Goal: Information Seeking & Learning: Learn about a topic

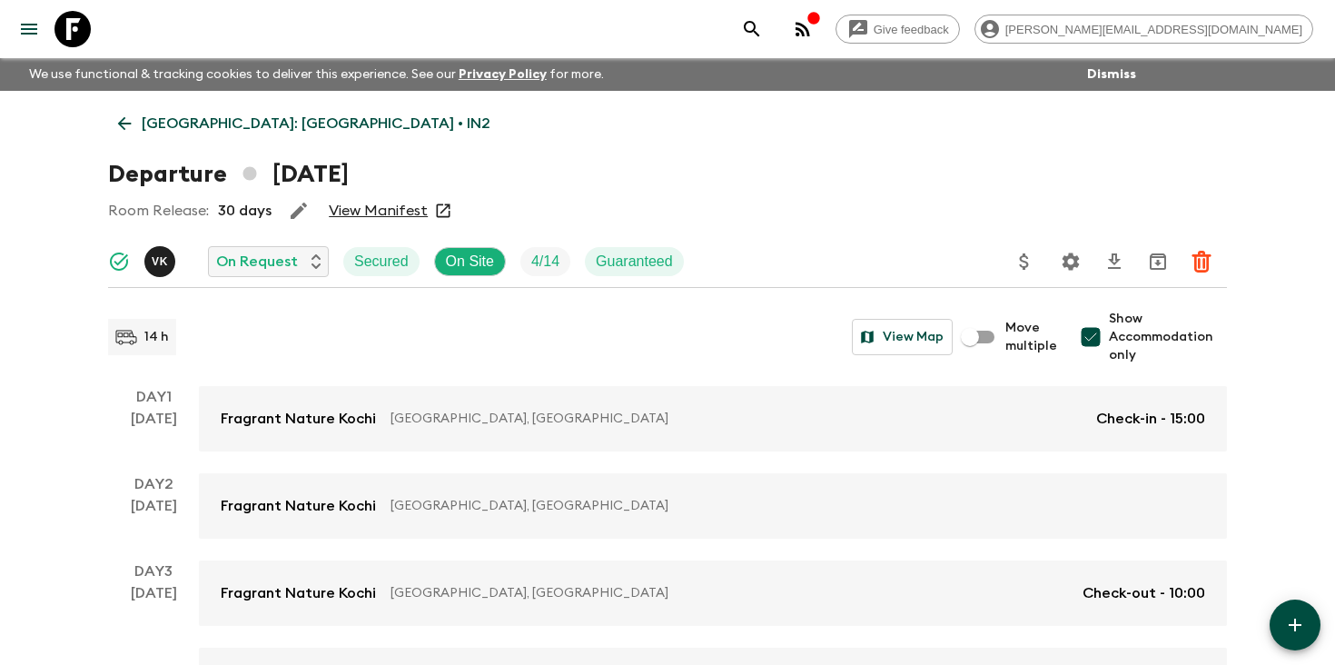
click at [763, 20] on icon "search adventures" at bounding box center [752, 29] width 22 height 22
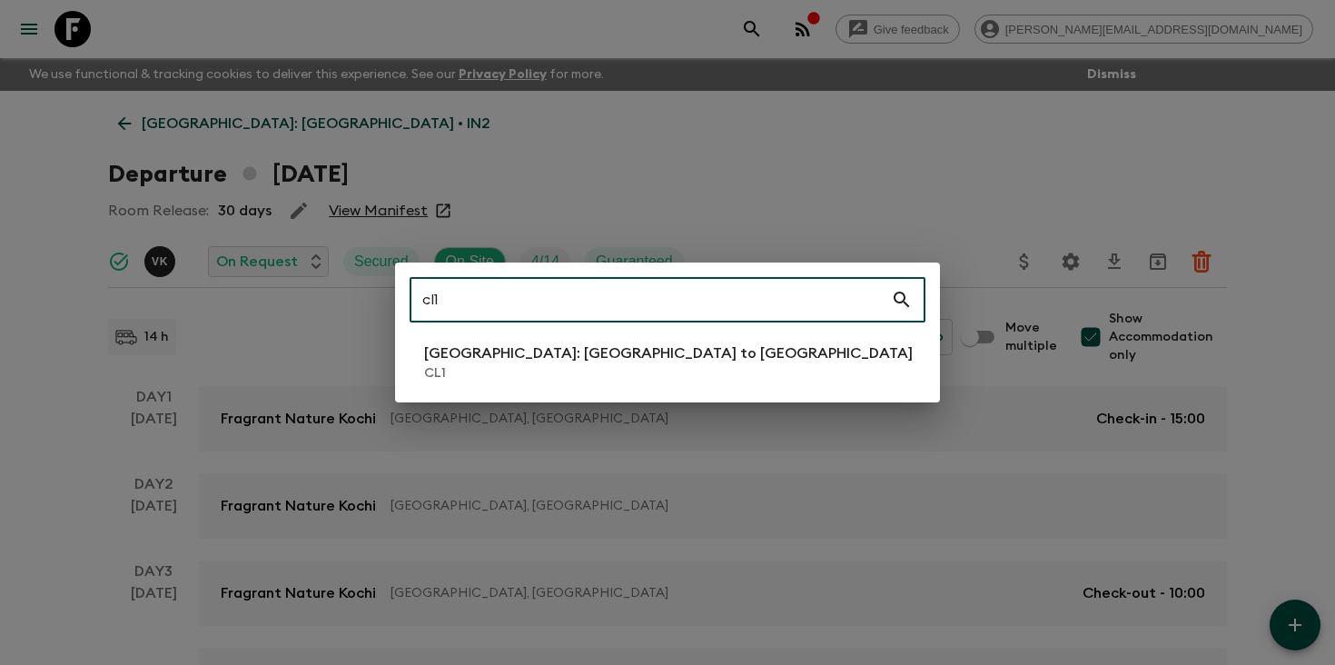
type input "cl1"
click at [613, 362] on p "[GEOGRAPHIC_DATA]: [GEOGRAPHIC_DATA] to [GEOGRAPHIC_DATA]" at bounding box center [668, 353] width 489 height 22
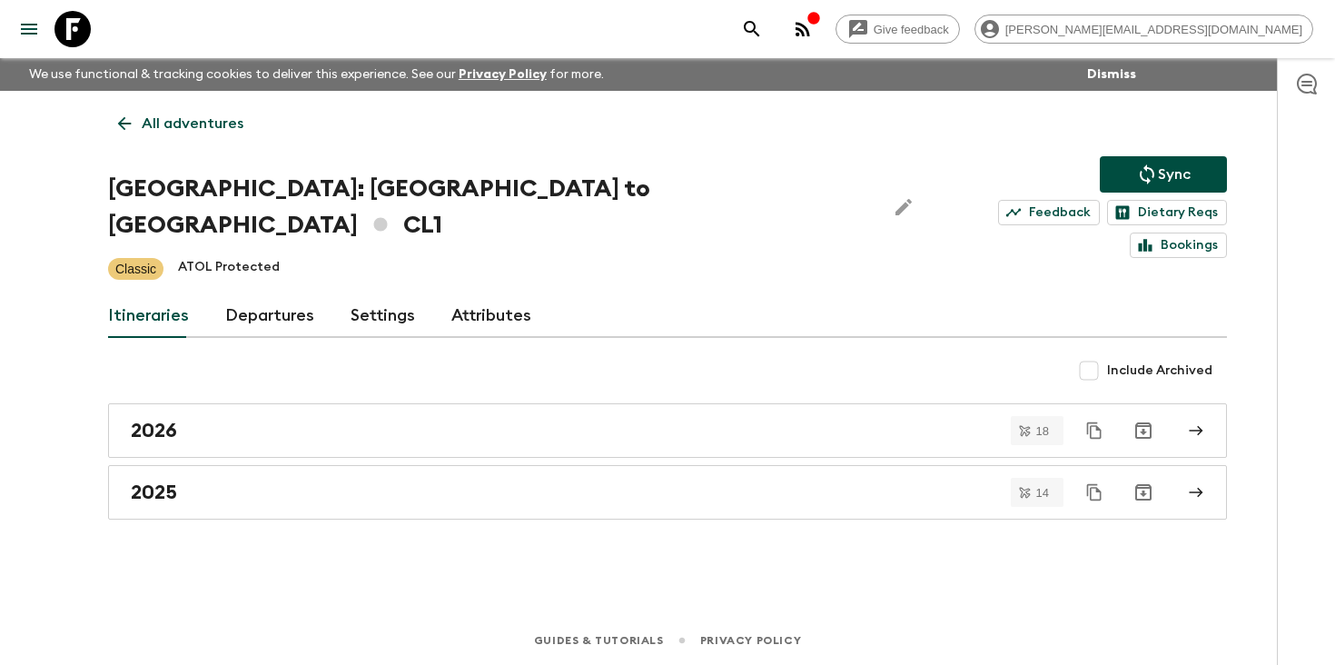
click at [243, 294] on link "Departures" at bounding box center [269, 316] width 89 height 44
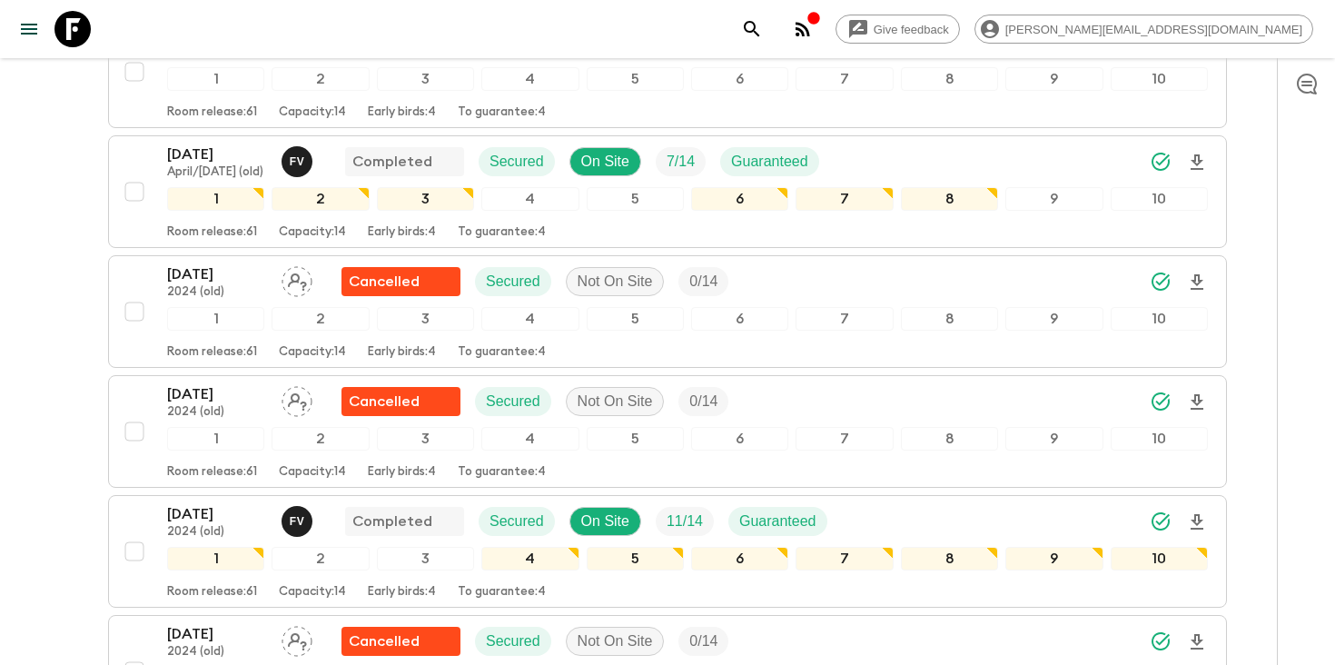
scroll to position [1899, 0]
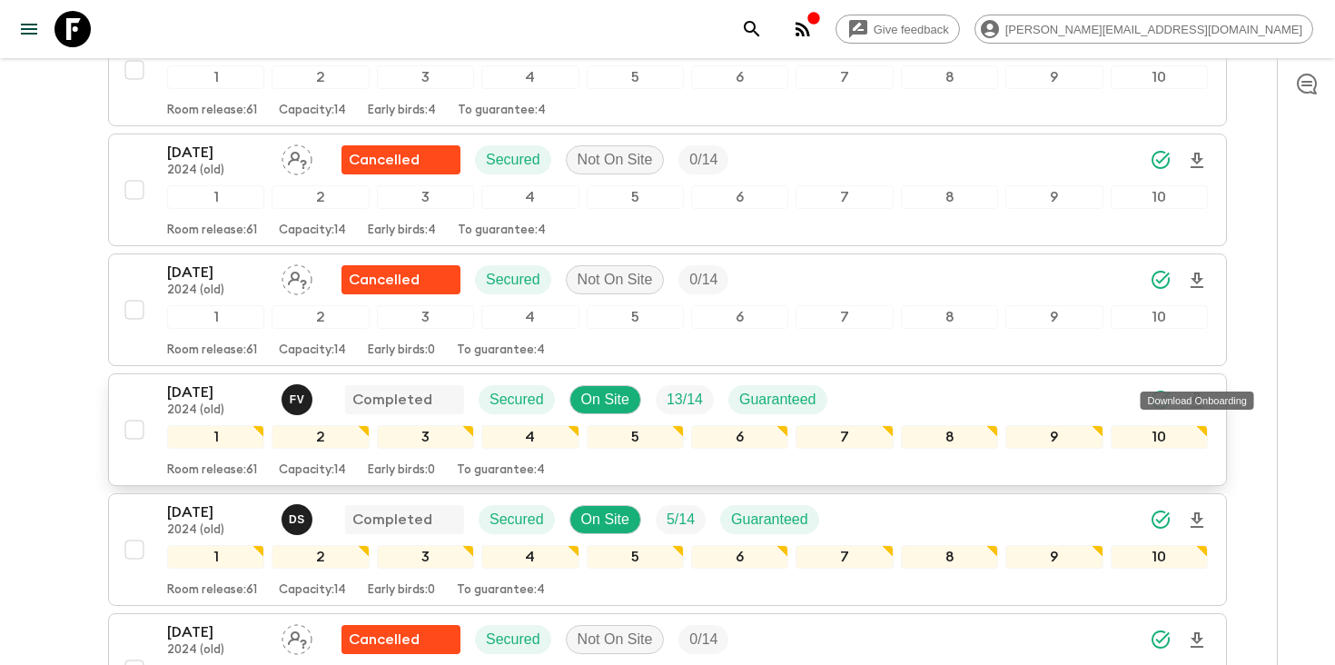
click at [1199, 392] on icon "Download Onboarding" at bounding box center [1197, 399] width 13 height 15
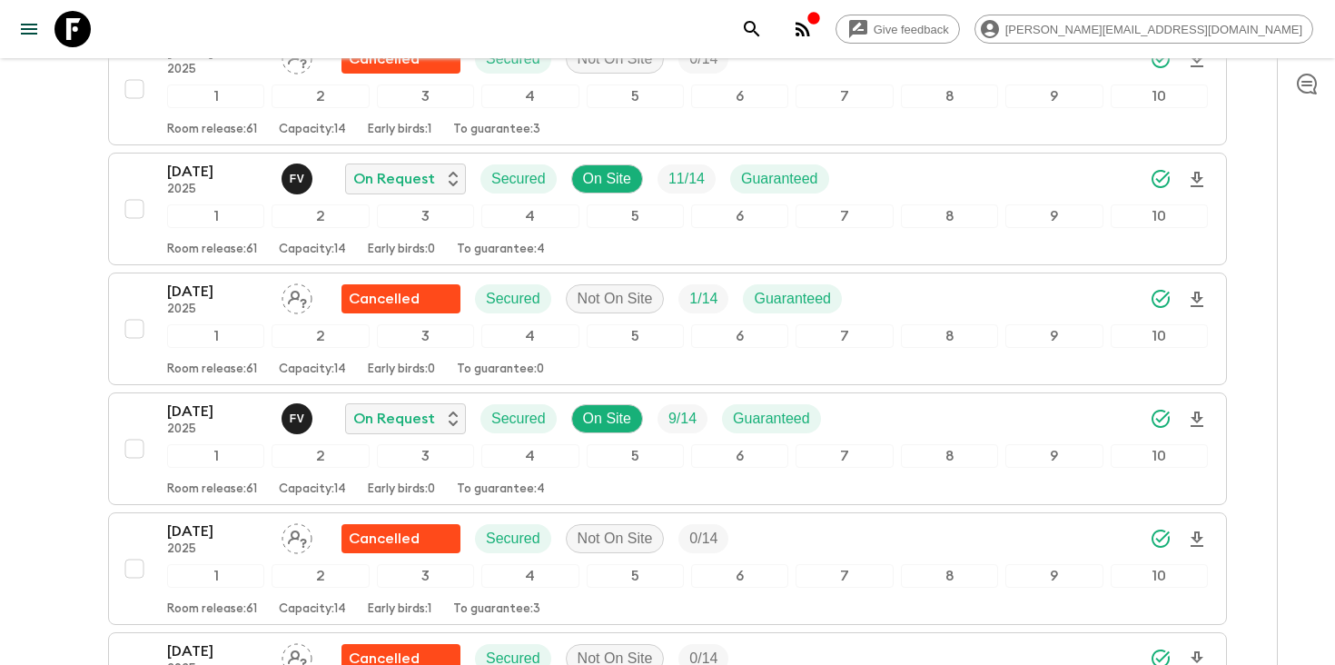
scroll to position [4040, 0]
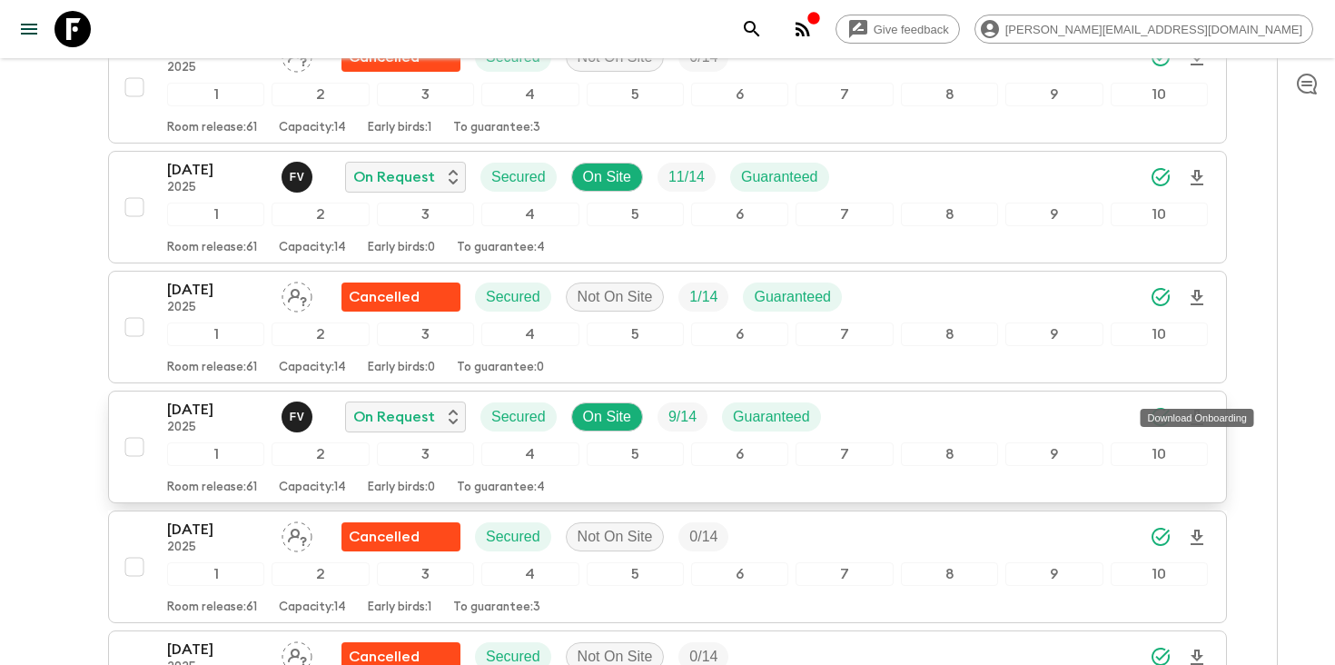
click at [1200, 407] on icon "Download Onboarding" at bounding box center [1197, 418] width 22 height 22
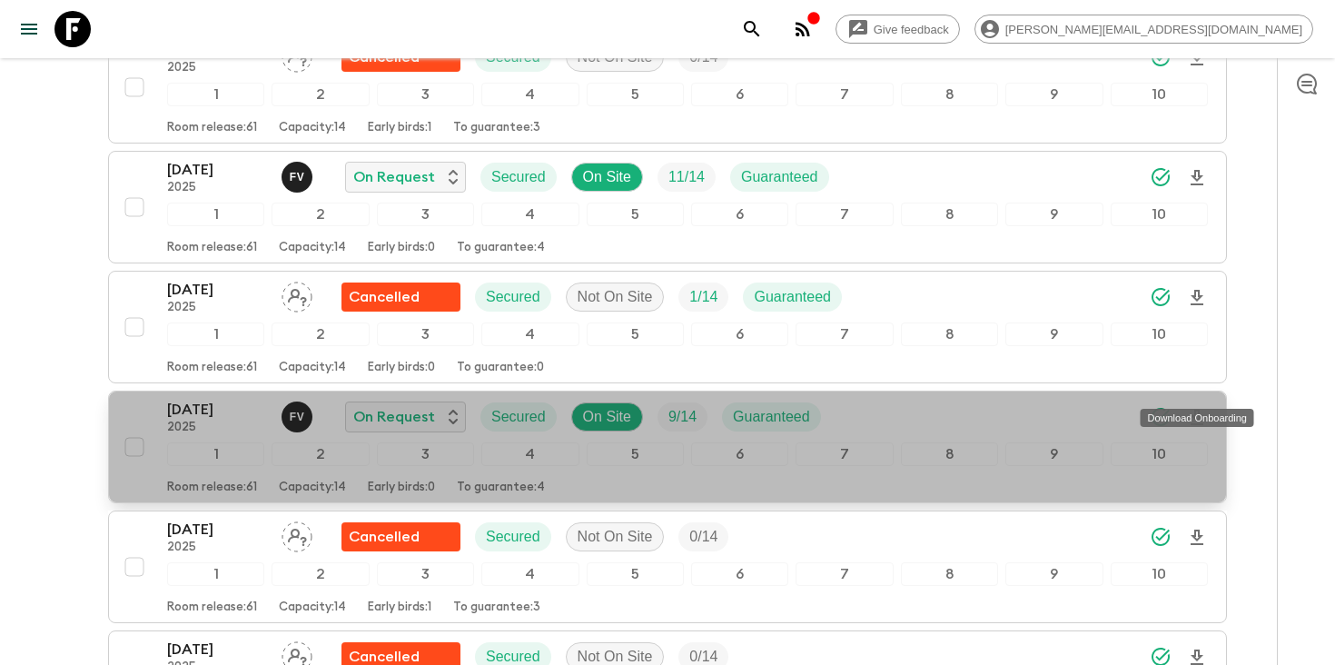
click at [212, 399] on p "[DATE]" at bounding box center [217, 410] width 100 height 22
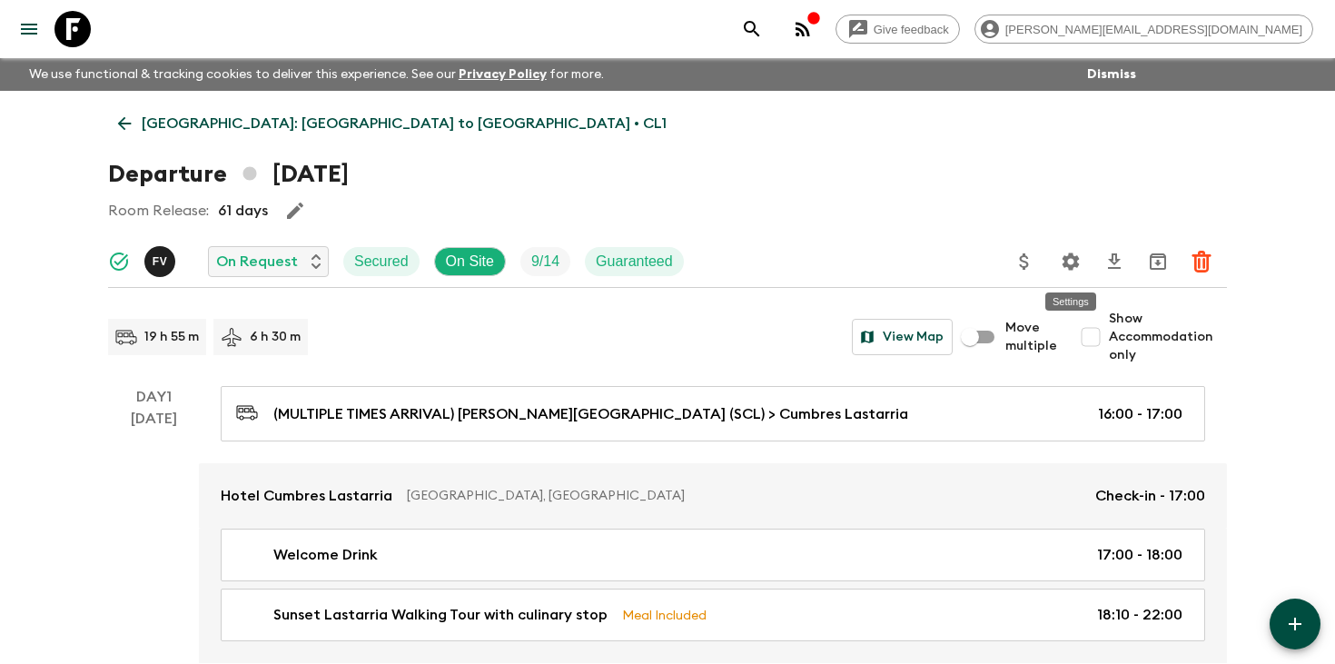
click at [1075, 262] on icon "Settings" at bounding box center [1071, 261] width 17 height 17
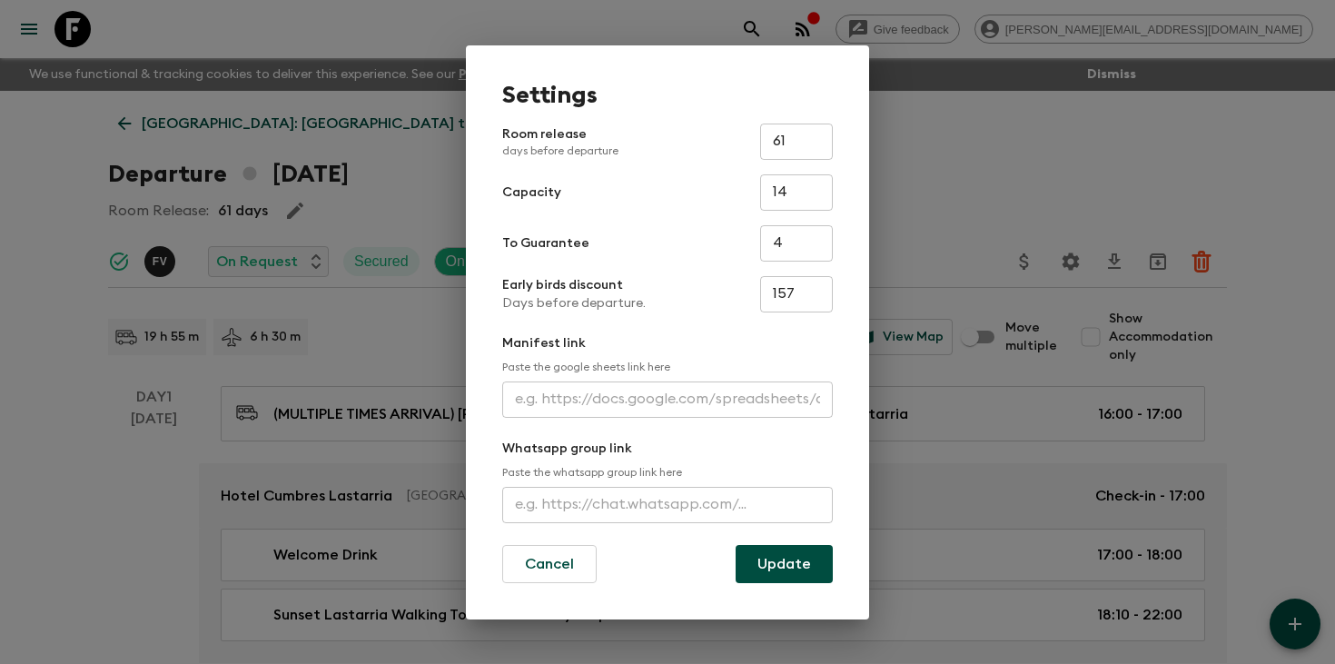
click at [671, 396] on input "text" at bounding box center [667, 400] width 331 height 36
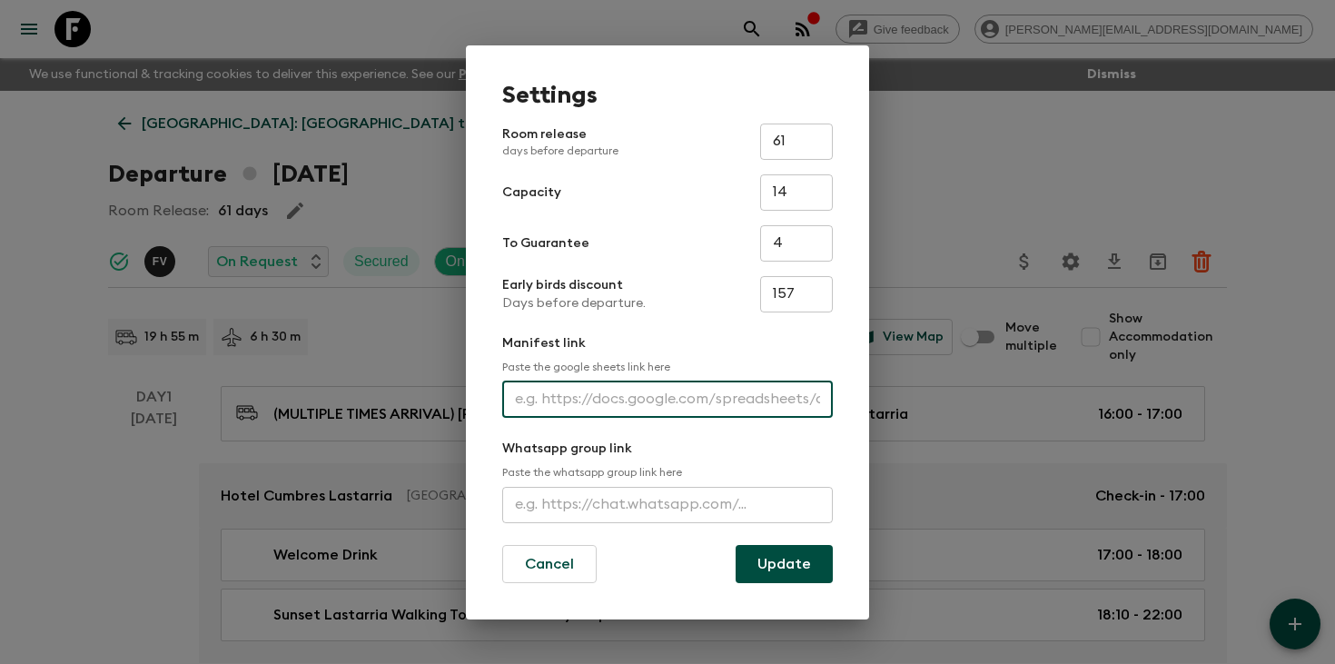
paste input "[URL][DOMAIN_NAME]"
type input "[URL][DOMAIN_NAME]"
click at [777, 556] on button "Update" at bounding box center [784, 564] width 97 height 38
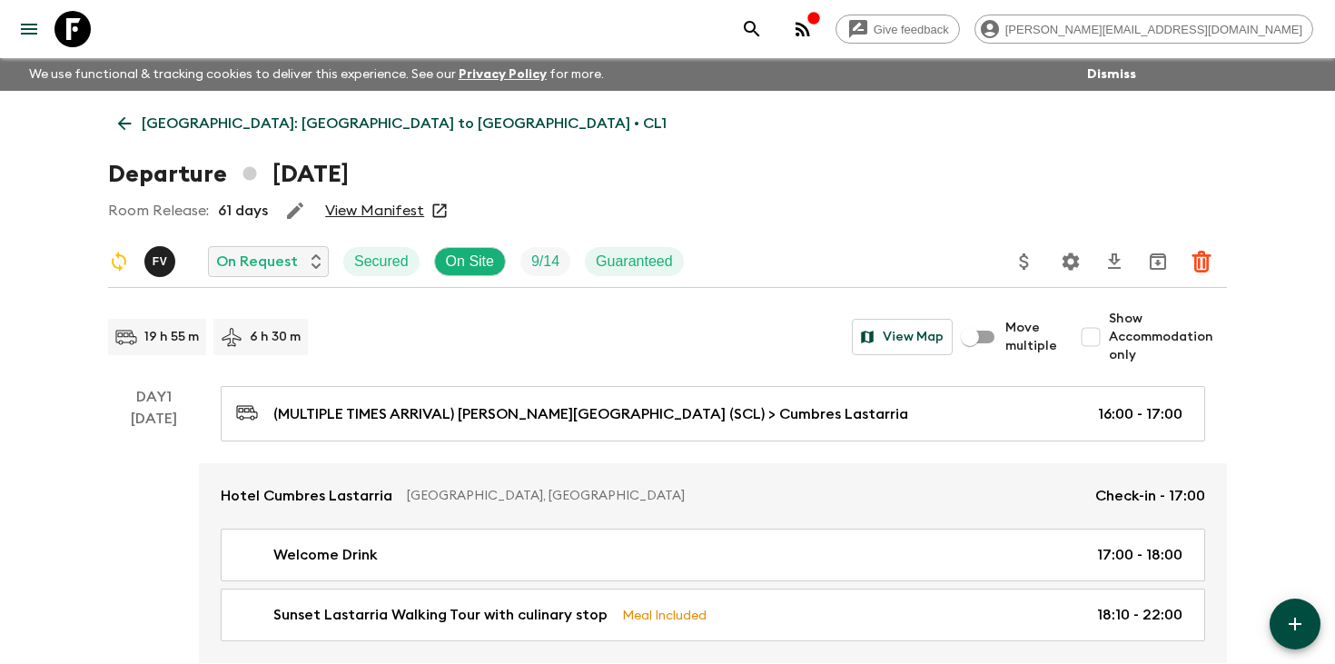
click at [759, 26] on icon "search adventures" at bounding box center [751, 28] width 15 height 15
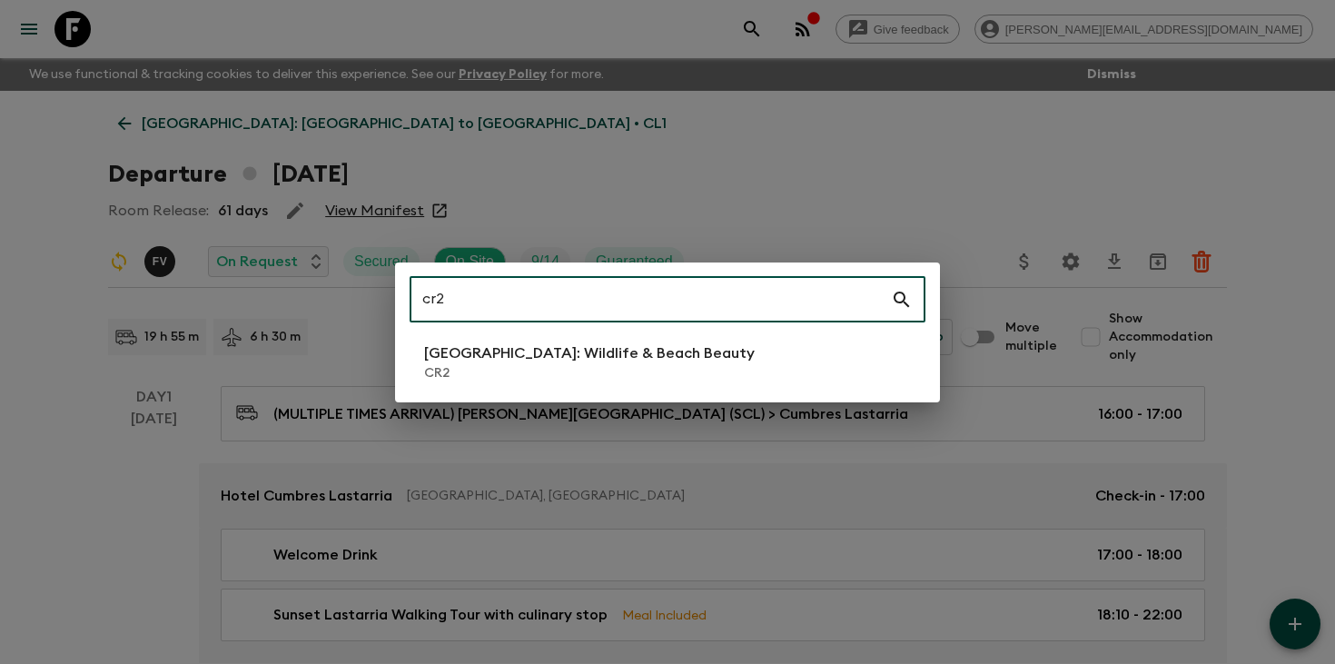
type input "cr2"
click at [549, 351] on p "[GEOGRAPHIC_DATA]: Wildlife & Beach Beauty" at bounding box center [589, 353] width 331 height 22
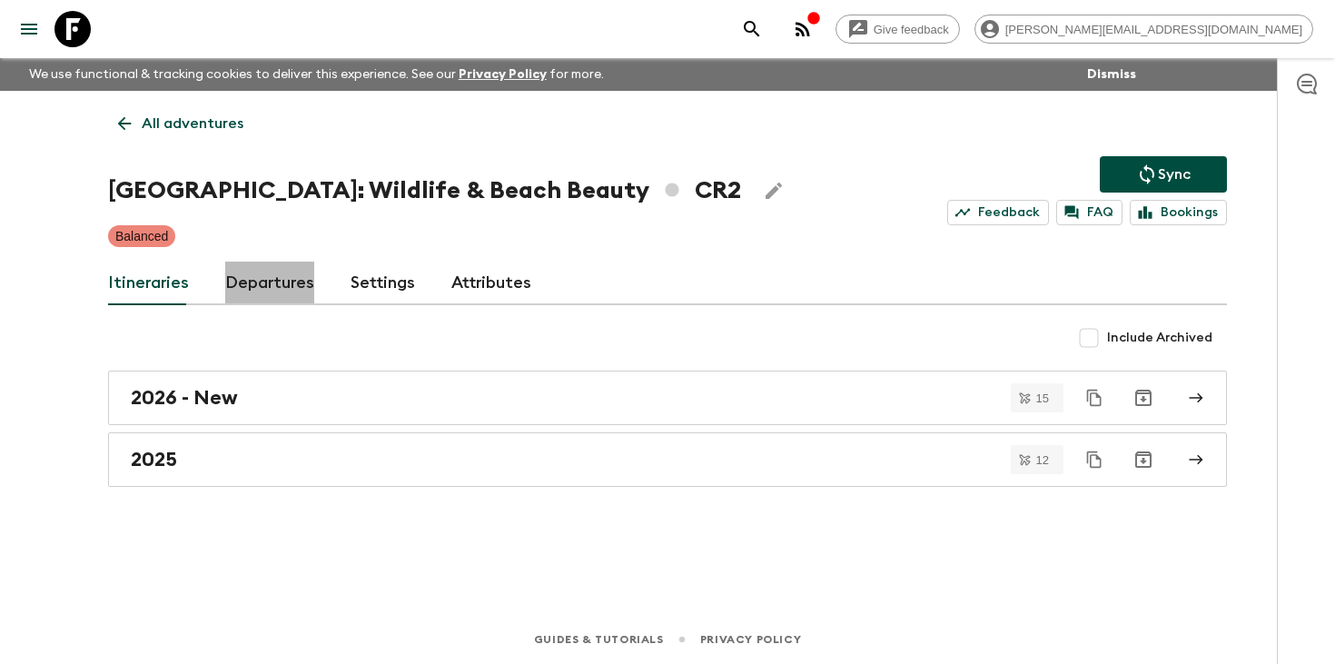
click at [274, 296] on link "Departures" at bounding box center [269, 284] width 89 height 44
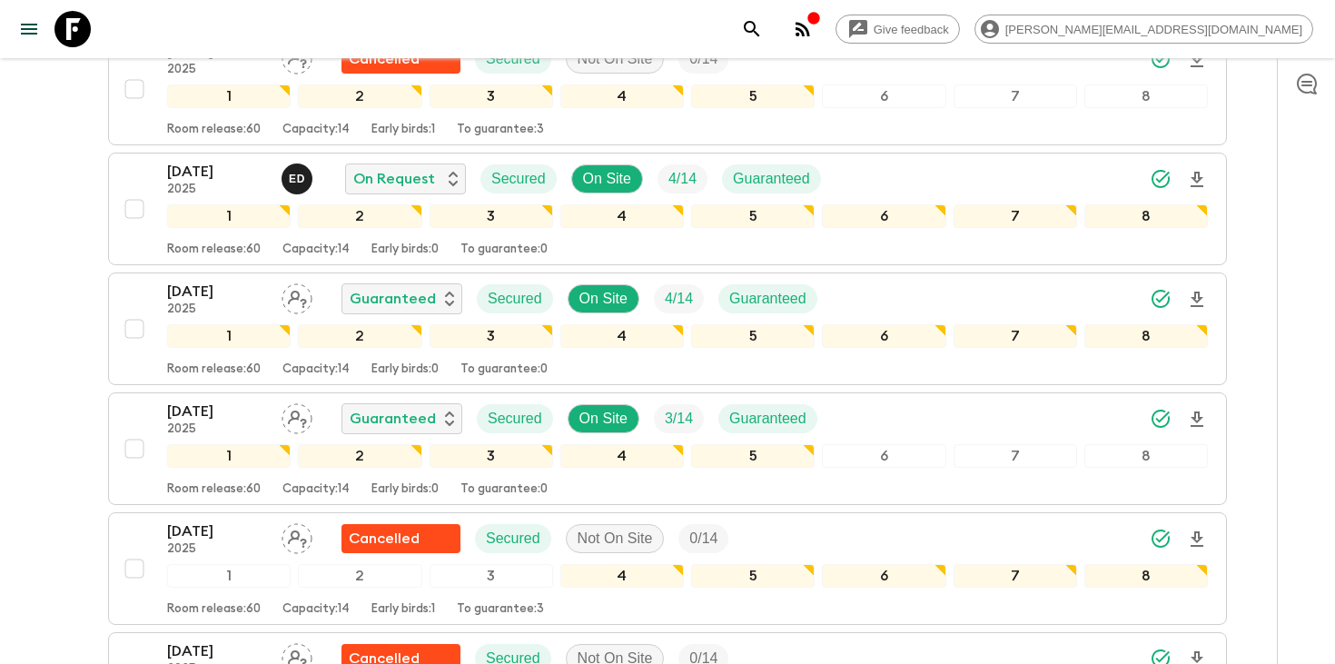
scroll to position [837, 0]
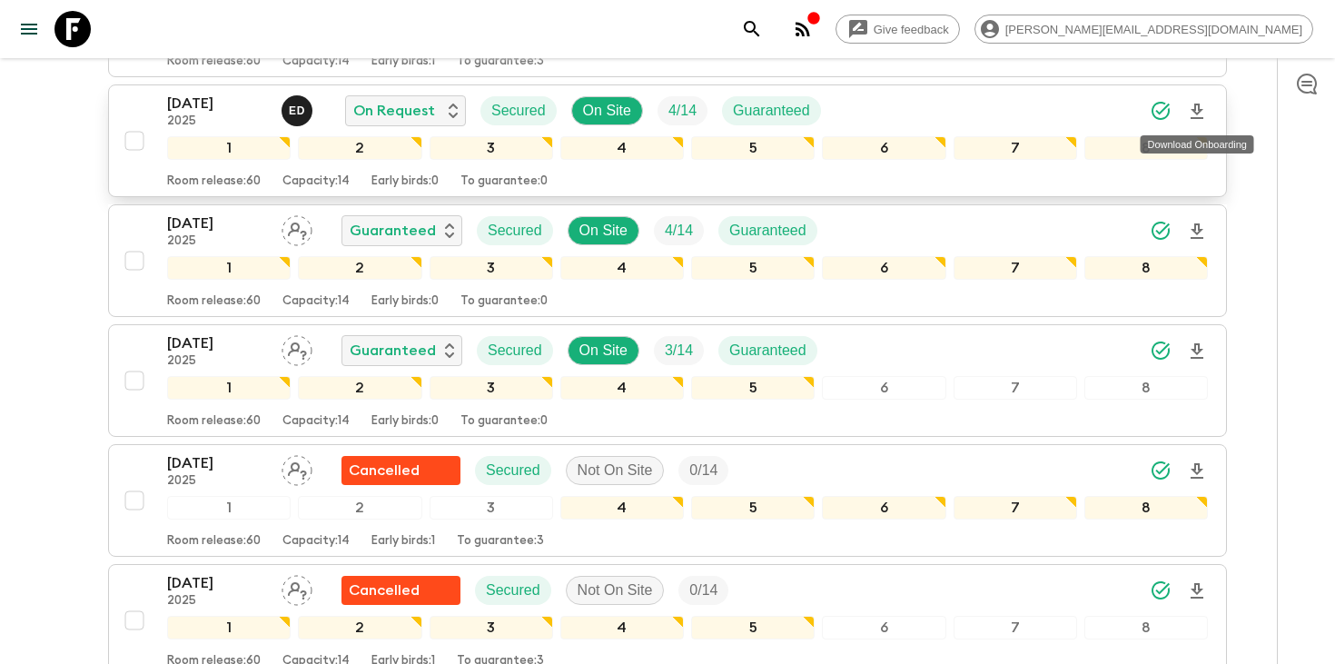
click at [1200, 109] on icon "Download Onboarding" at bounding box center [1197, 111] width 13 height 15
click at [193, 101] on p "[DATE]" at bounding box center [217, 104] width 100 height 22
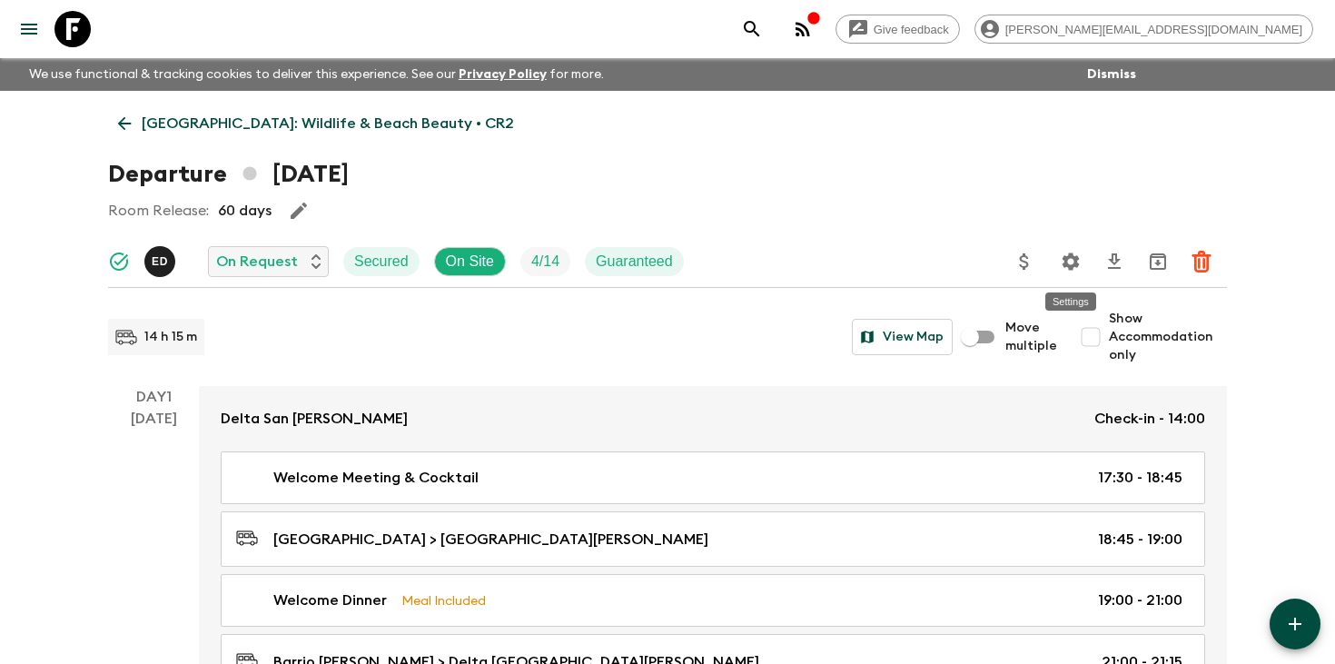
click at [1073, 260] on icon "Settings" at bounding box center [1071, 262] width 22 height 22
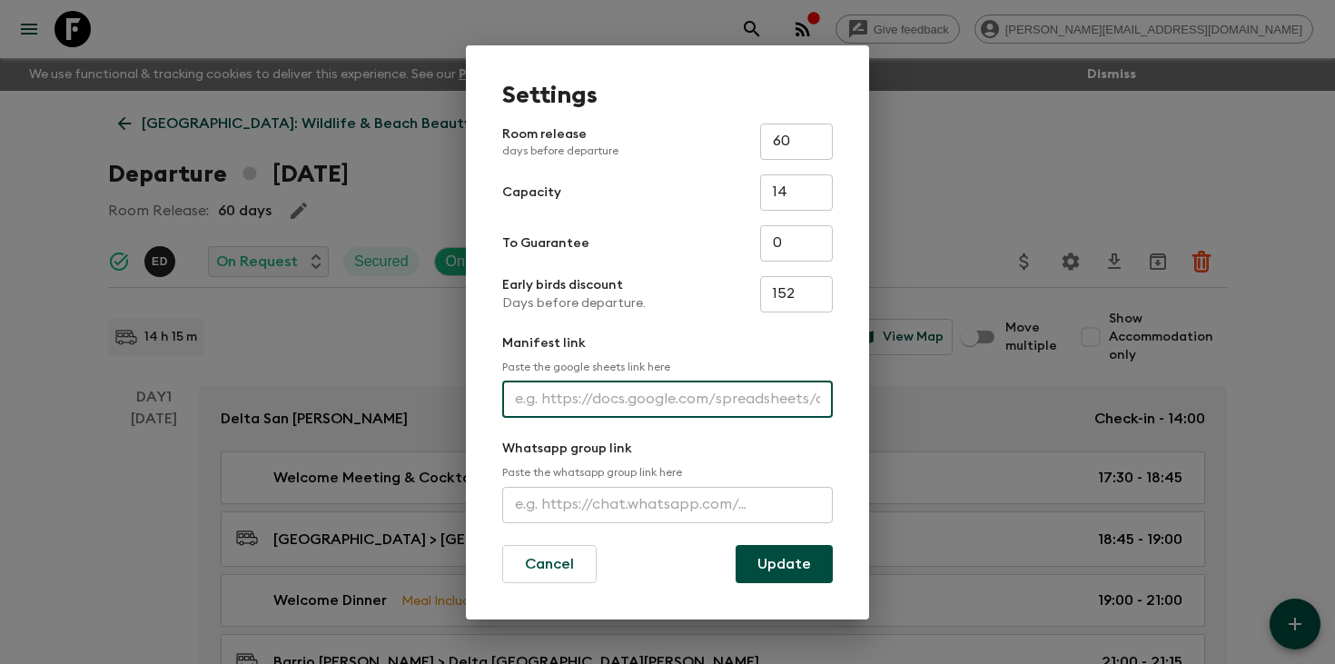
click at [660, 403] on input "text" at bounding box center [667, 400] width 331 height 36
paste input "[URL][DOMAIN_NAME]"
type input "[URL][DOMAIN_NAME]"
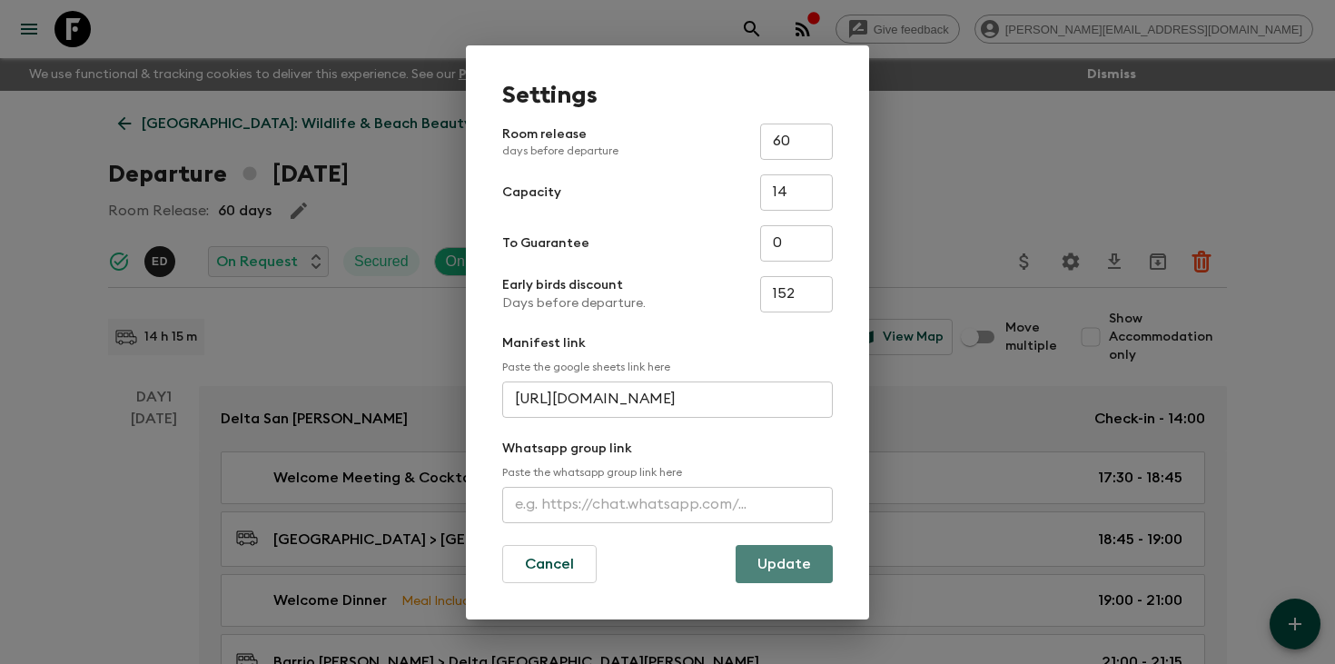
scroll to position [0, 0]
click at [777, 559] on button "Update" at bounding box center [784, 564] width 97 height 38
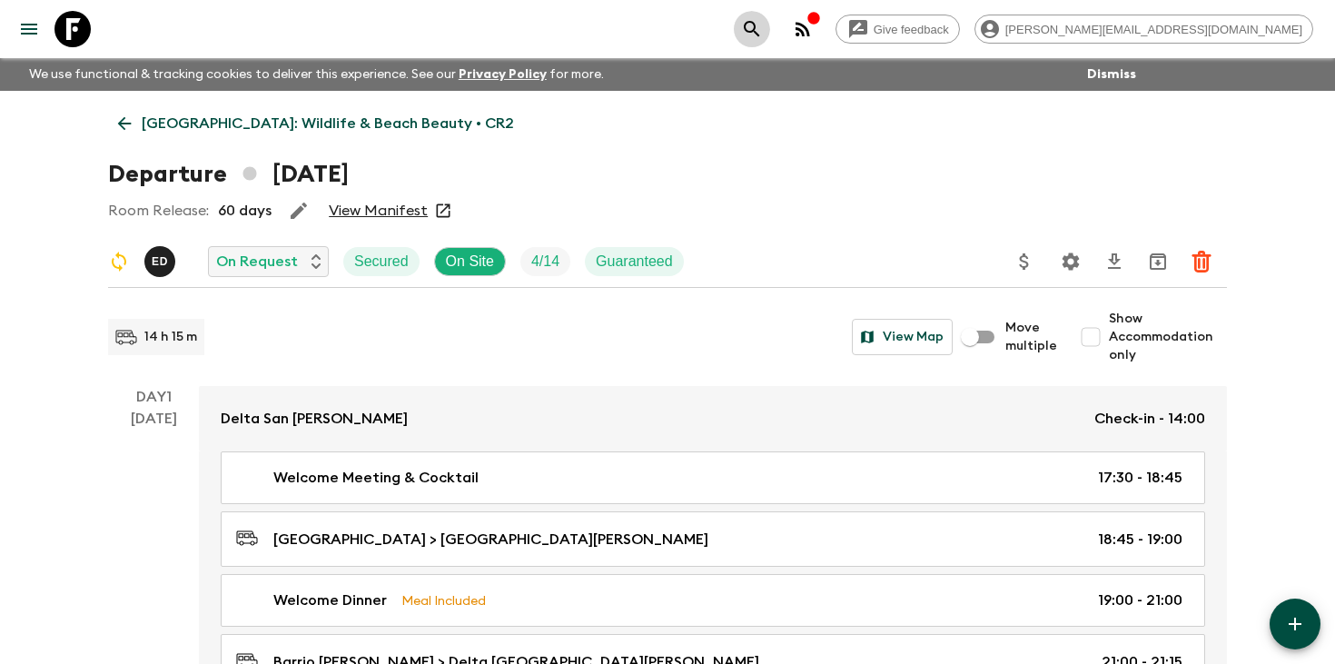
click at [759, 26] on icon "search adventures" at bounding box center [751, 28] width 15 height 15
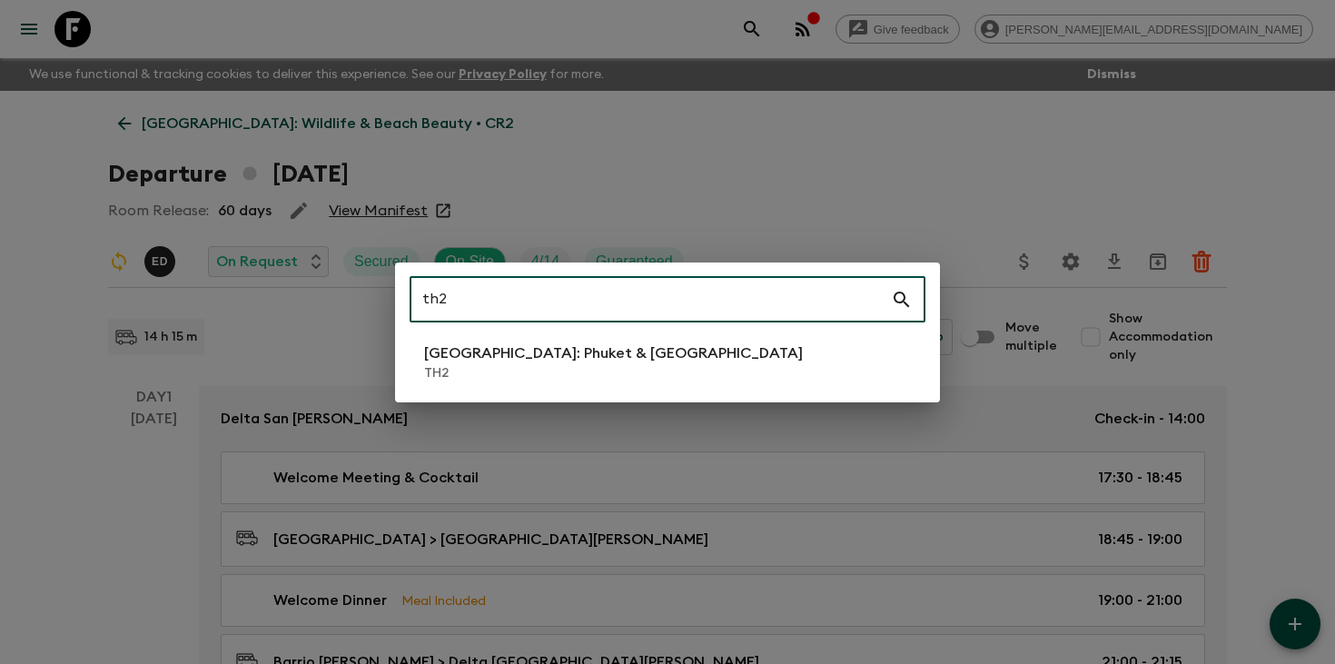
type input "th2"
click at [697, 354] on li "[GEOGRAPHIC_DATA]: Phuket & Andaman Coast TH2" at bounding box center [668, 362] width 516 height 51
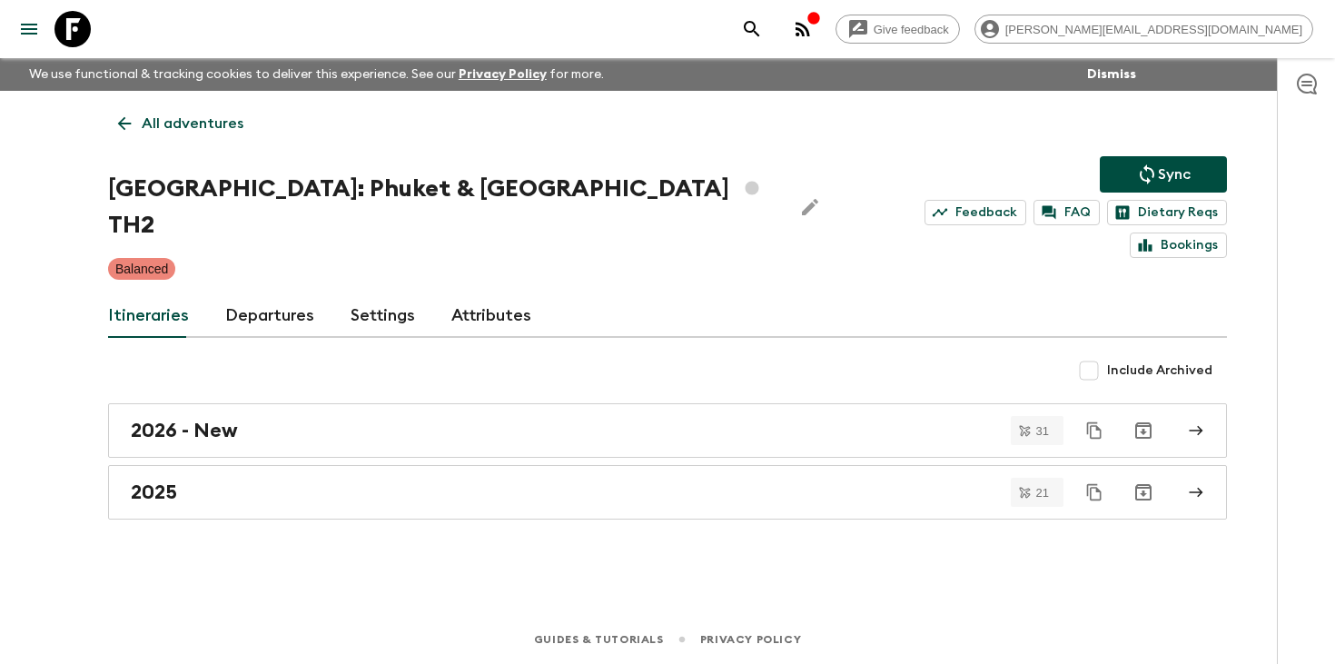
click at [250, 294] on link "Departures" at bounding box center [269, 316] width 89 height 44
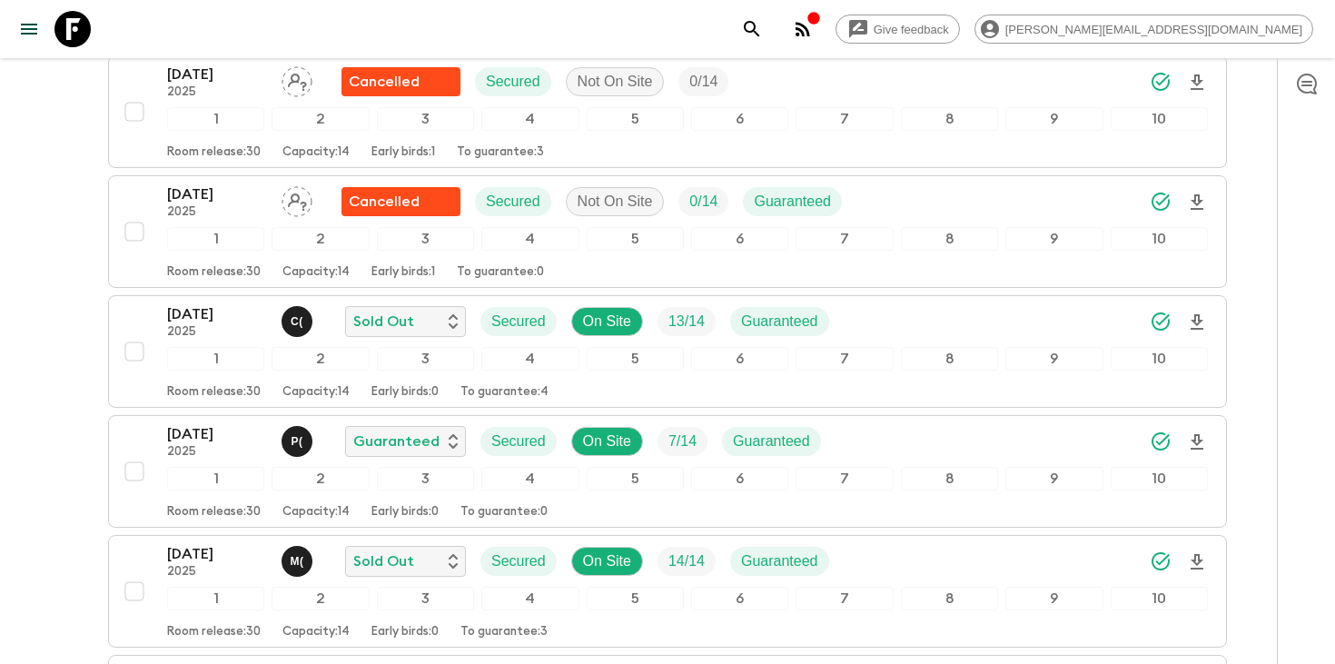
scroll to position [746, 0]
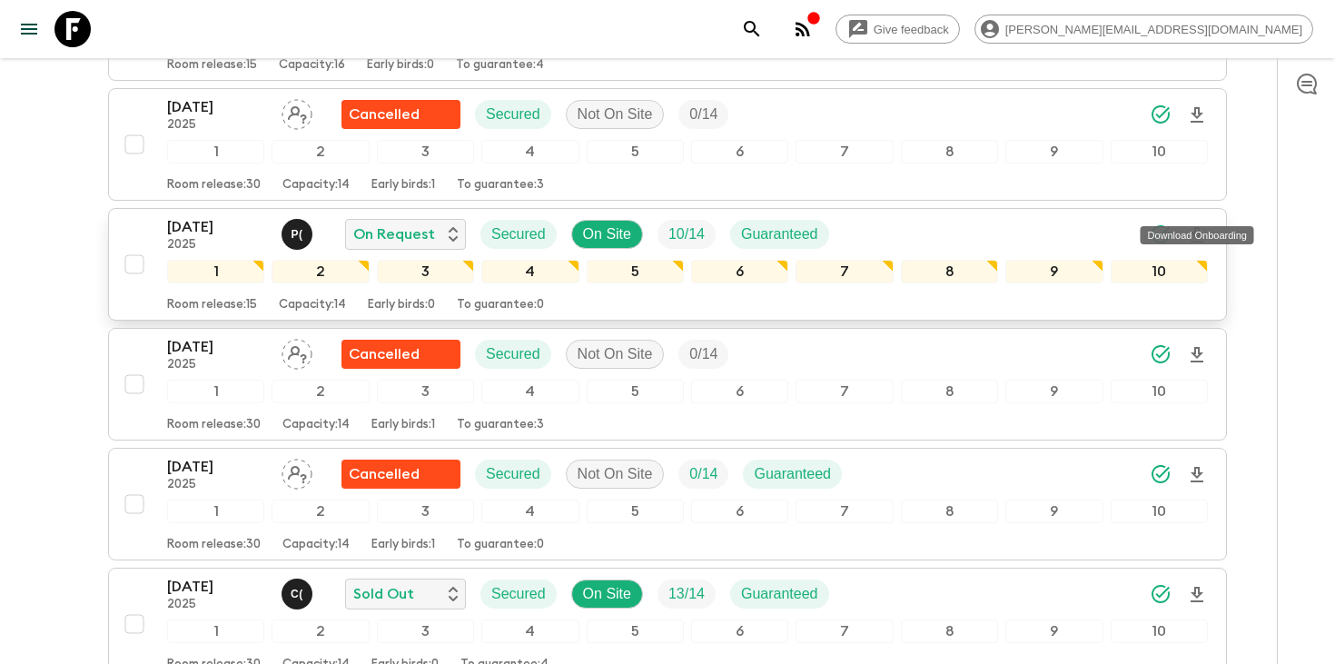
click at [1191, 224] on icon "Download Onboarding" at bounding box center [1197, 235] width 22 height 22
click at [763, 25] on icon "search adventures" at bounding box center [752, 29] width 22 height 22
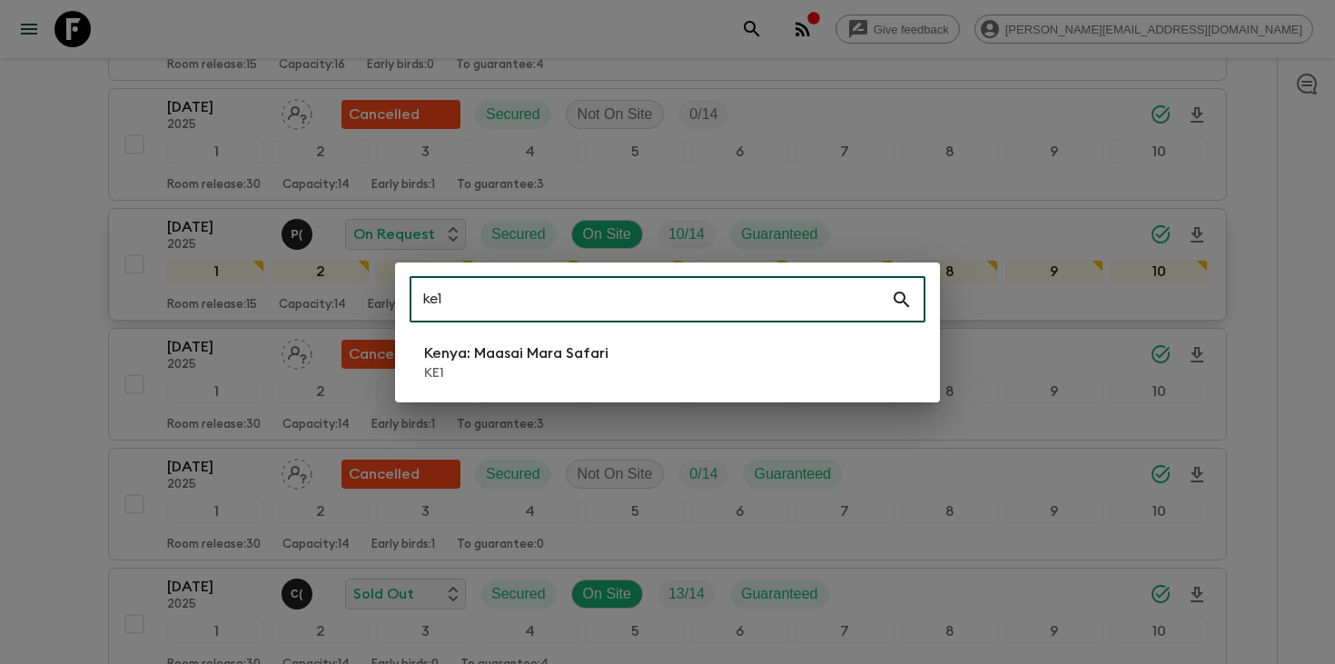
type input "ke1"
click at [691, 386] on li "[GEOGRAPHIC_DATA]: Maasai Mara Safari KE1" at bounding box center [668, 362] width 516 height 51
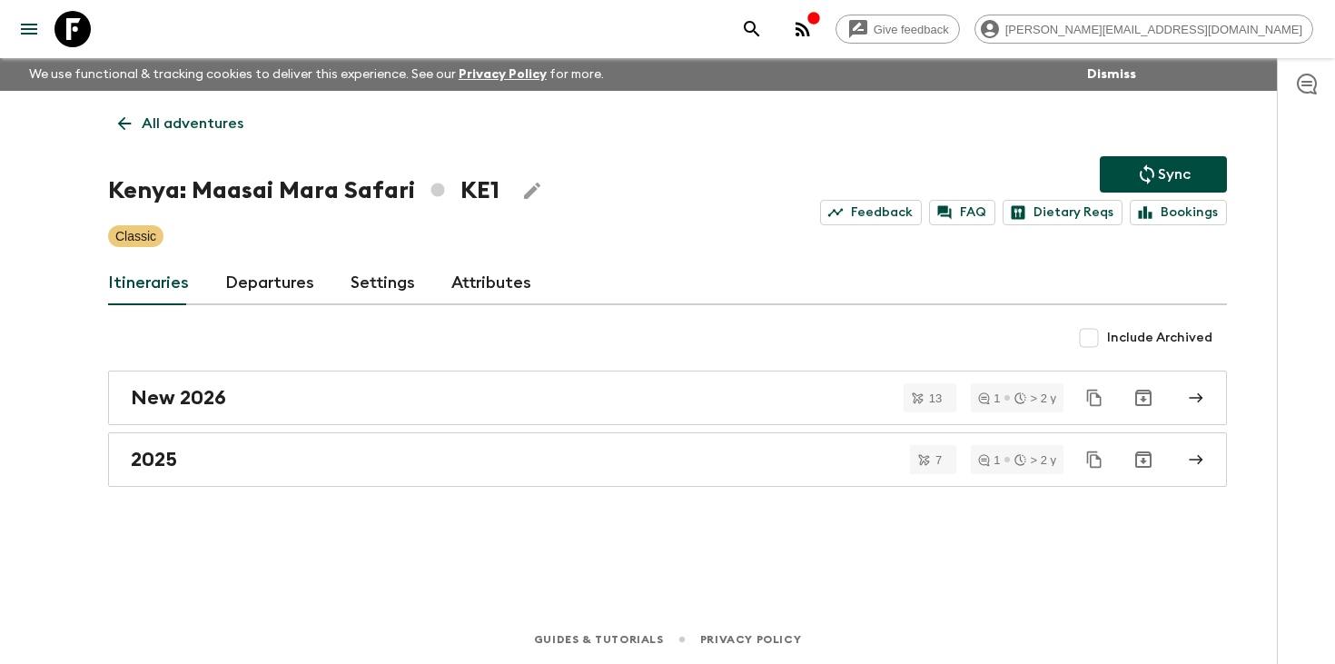
click at [273, 292] on link "Departures" at bounding box center [269, 284] width 89 height 44
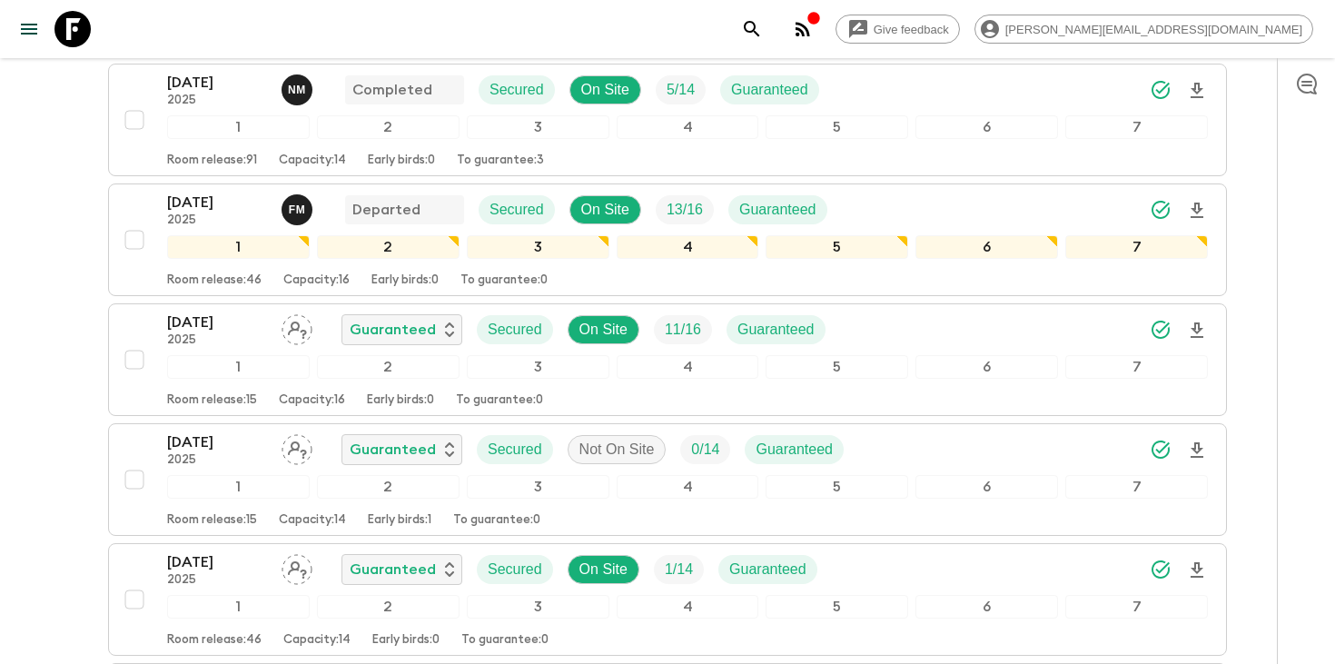
scroll to position [2842, 0]
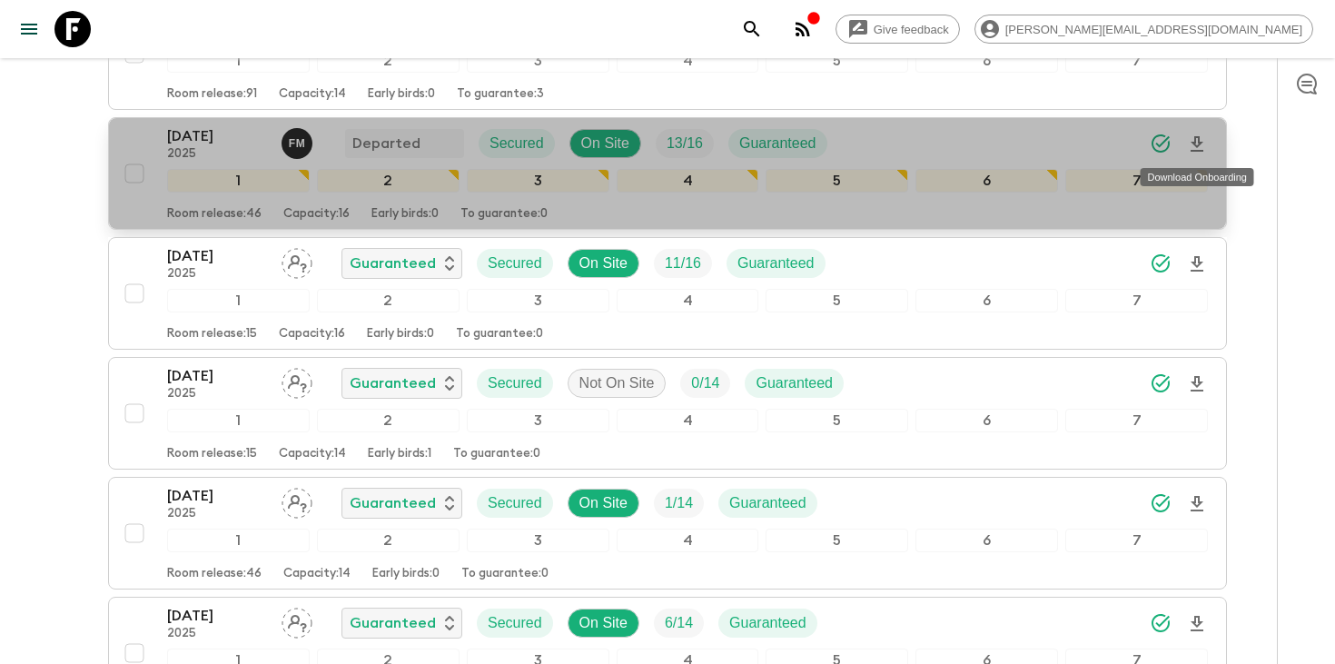
click at [1198, 146] on icon "Download Onboarding" at bounding box center [1197, 145] width 22 height 22
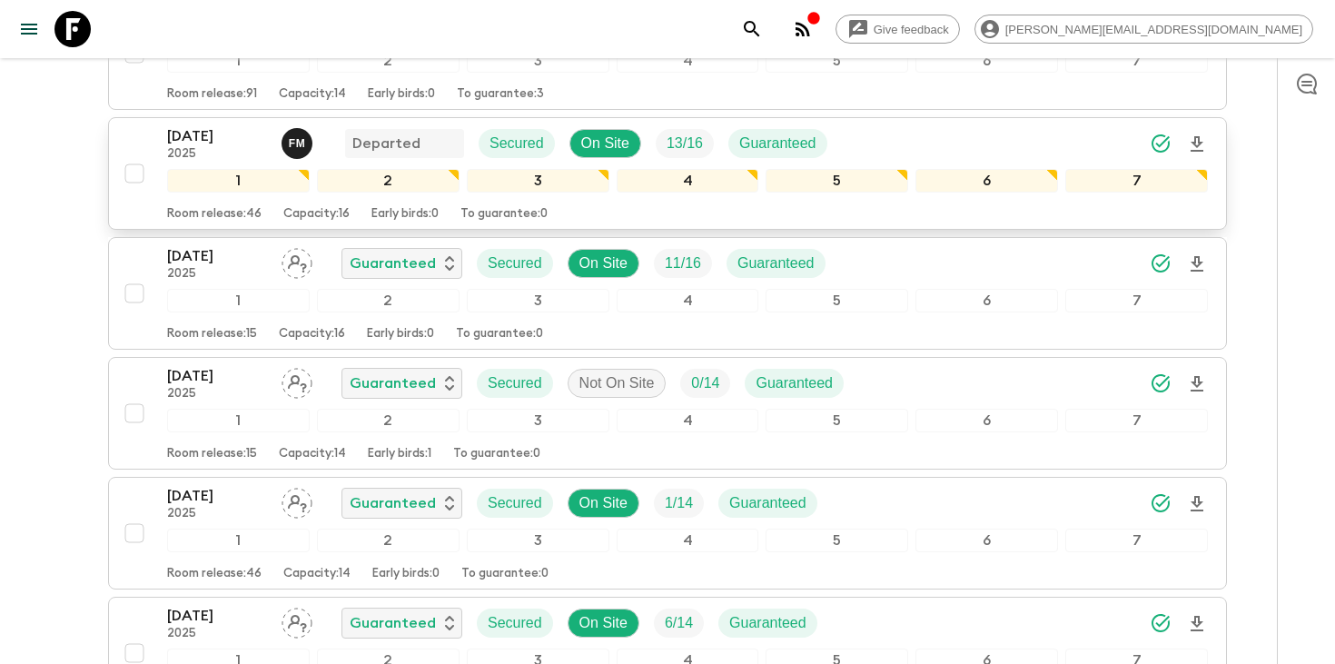
click at [763, 33] on icon "search adventures" at bounding box center [752, 29] width 22 height 22
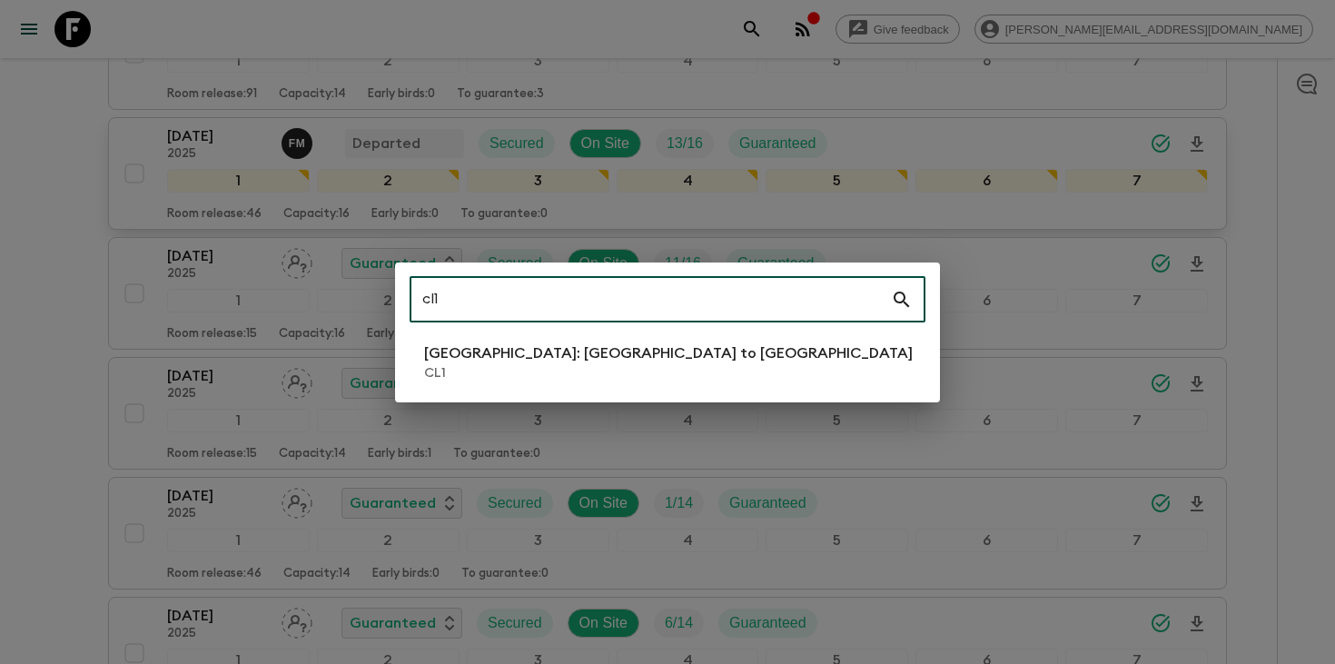
type input "cl1"
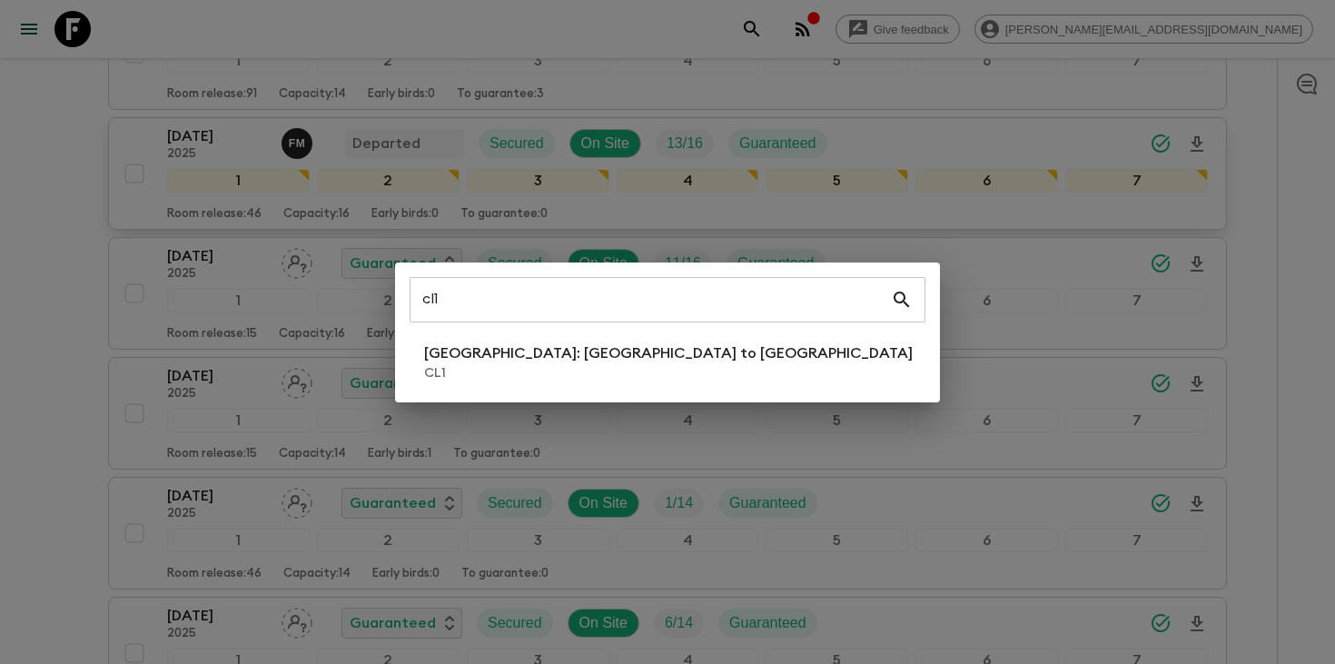
click at [624, 389] on div "cl1 ​ [GEOGRAPHIC_DATA]: [GEOGRAPHIC_DATA] to Patagonia CL1" at bounding box center [667, 333] width 545 height 140
click at [606, 362] on p "[GEOGRAPHIC_DATA]: [GEOGRAPHIC_DATA] to [GEOGRAPHIC_DATA]" at bounding box center [668, 353] width 489 height 22
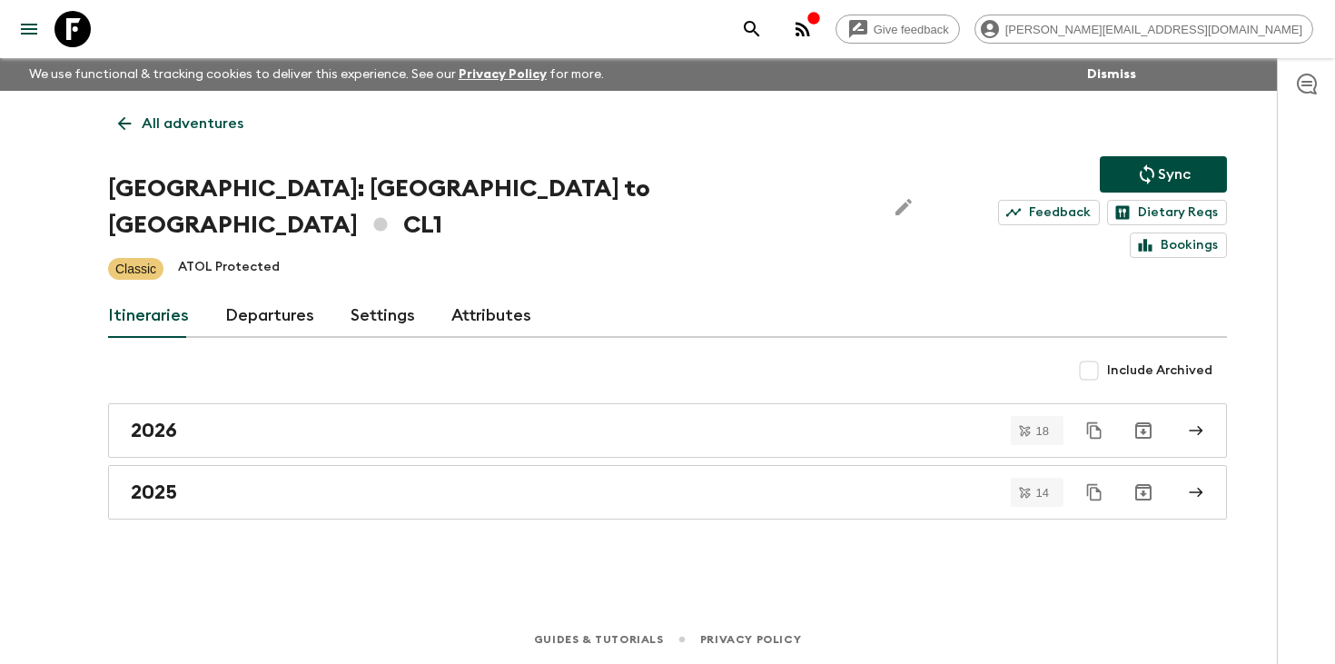
click at [260, 294] on link "Departures" at bounding box center [269, 316] width 89 height 44
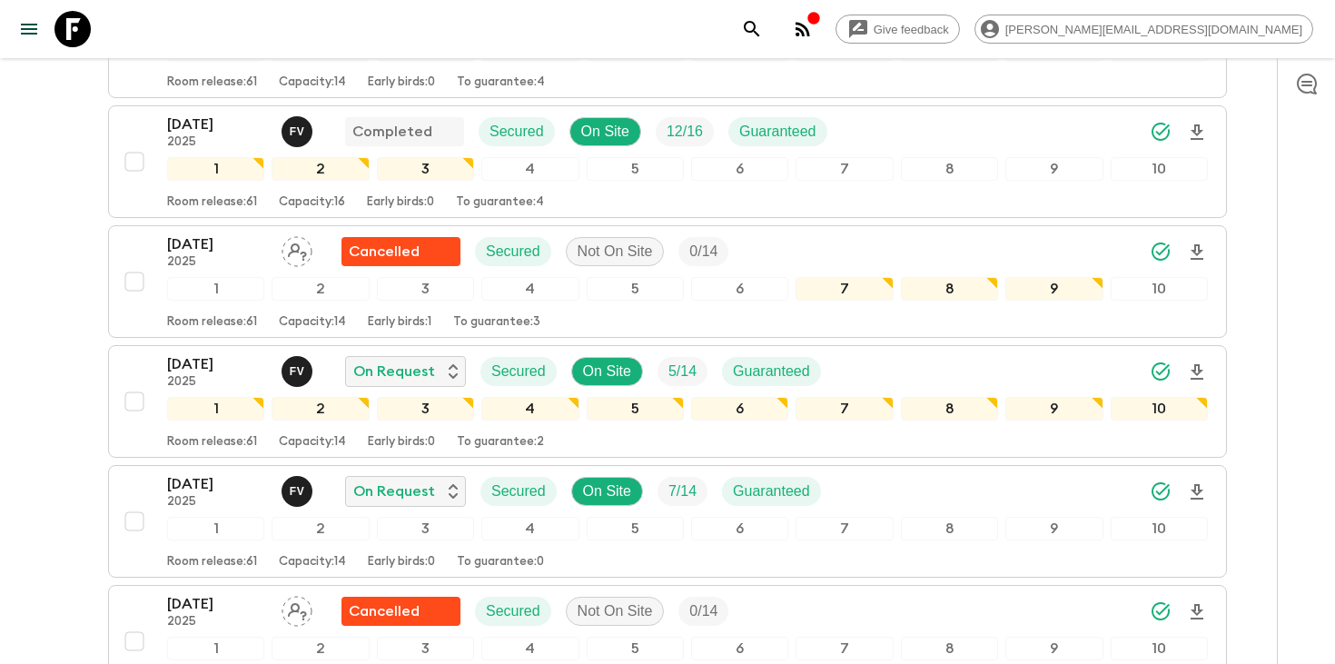
scroll to position [3603, 0]
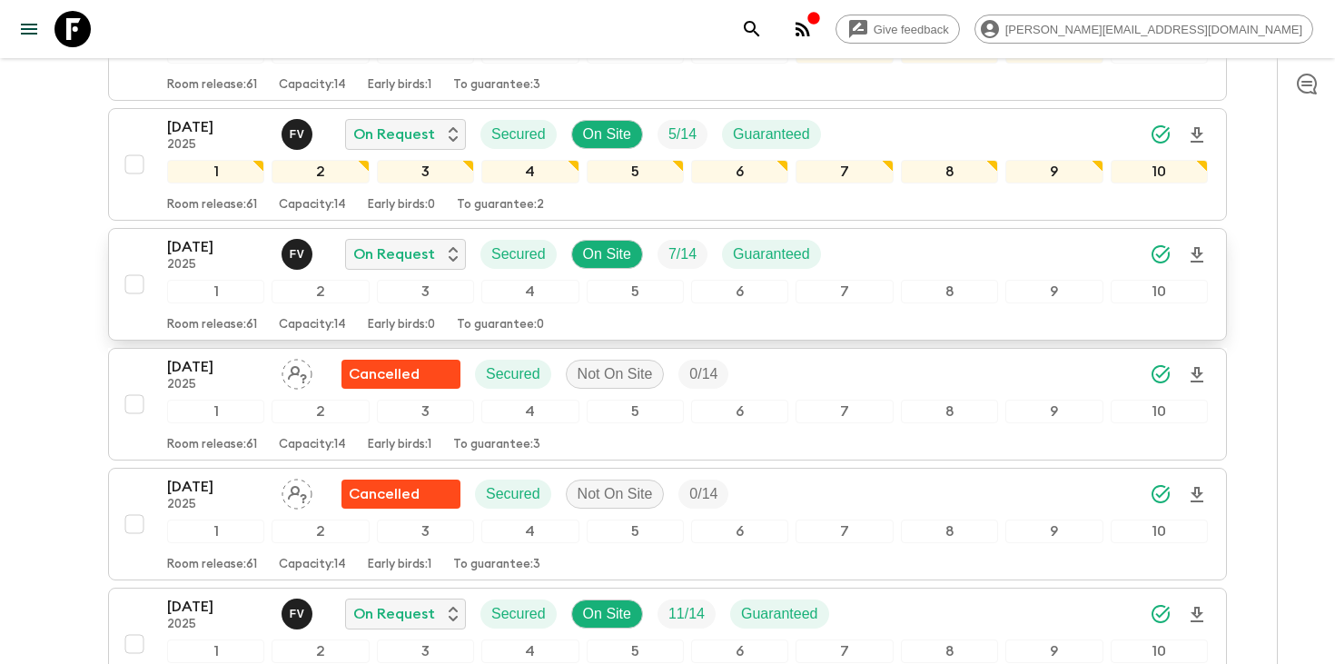
click at [1194, 244] on icon "Download Onboarding" at bounding box center [1197, 255] width 22 height 22
click at [763, 27] on icon "search adventures" at bounding box center [752, 29] width 22 height 22
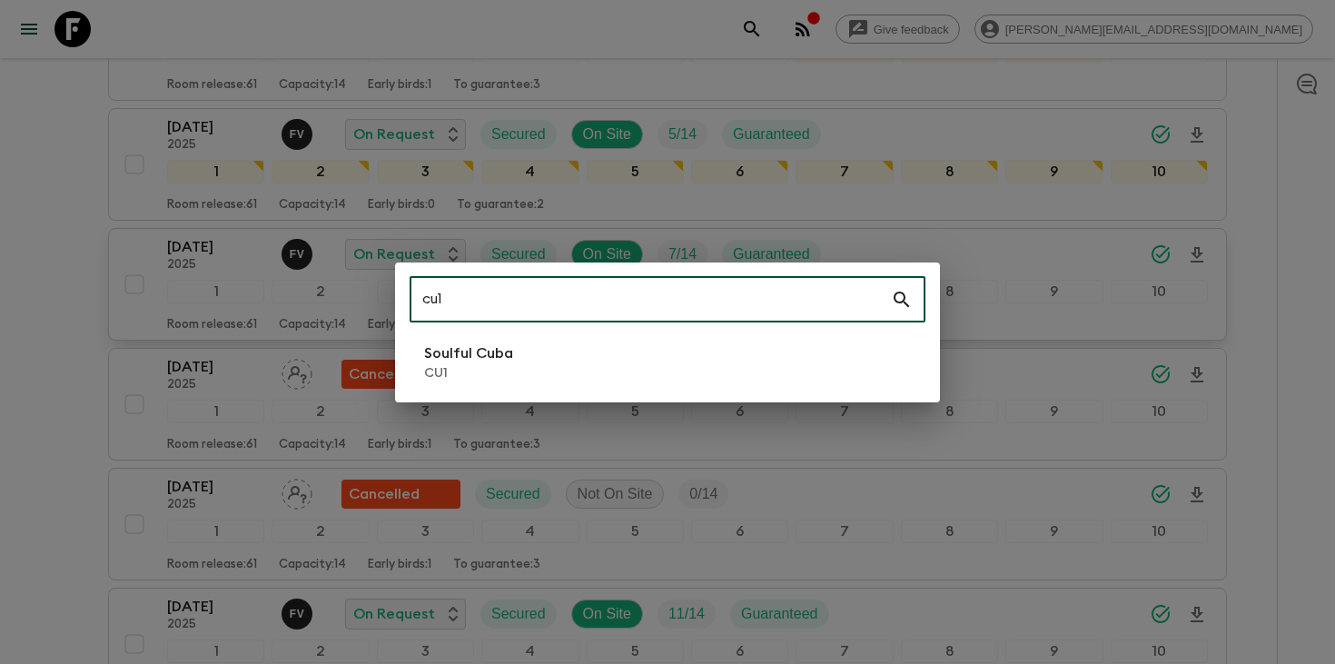
type input "cu1"
click at [553, 361] on li "Soulful Cuba CU1" at bounding box center [668, 362] width 516 height 51
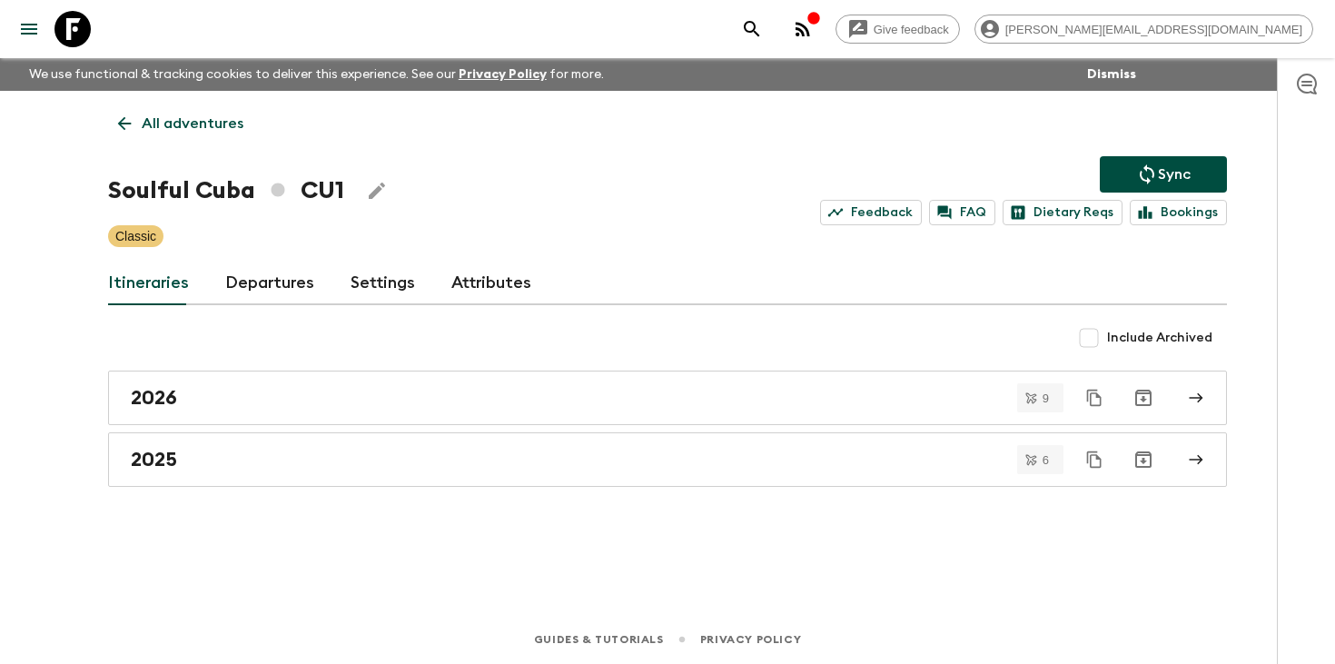
click at [256, 286] on link "Departures" at bounding box center [269, 284] width 89 height 44
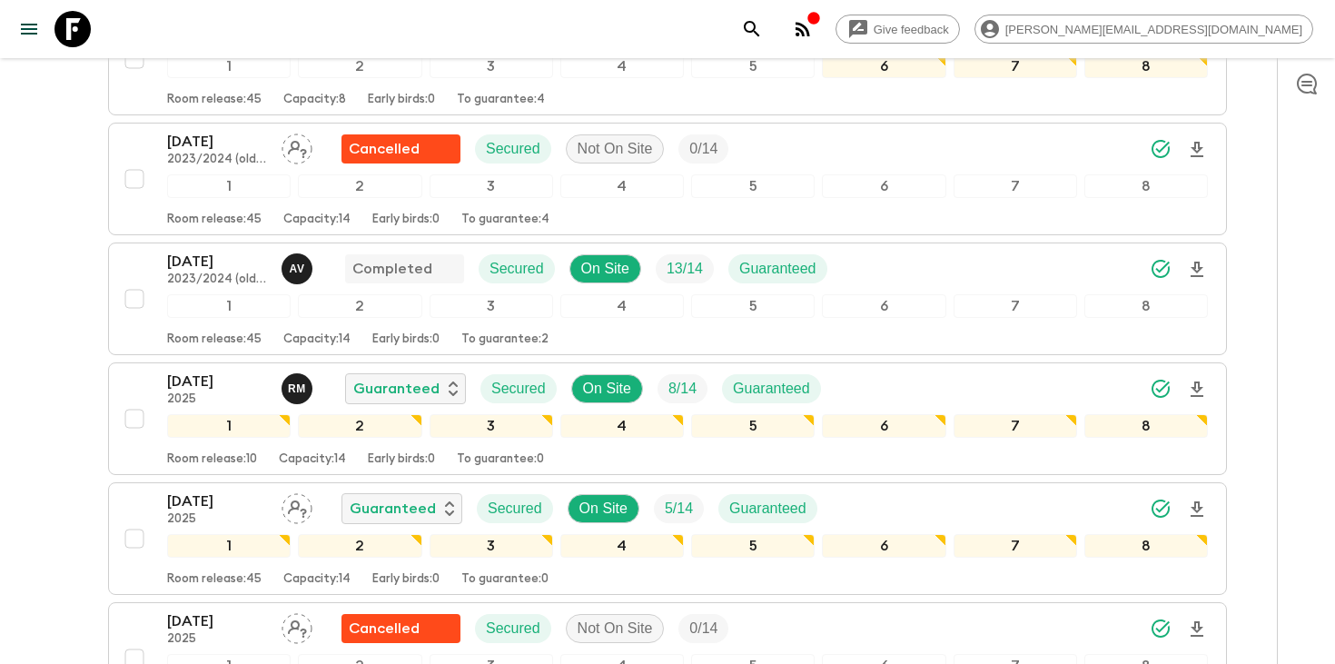
scroll to position [1319, 0]
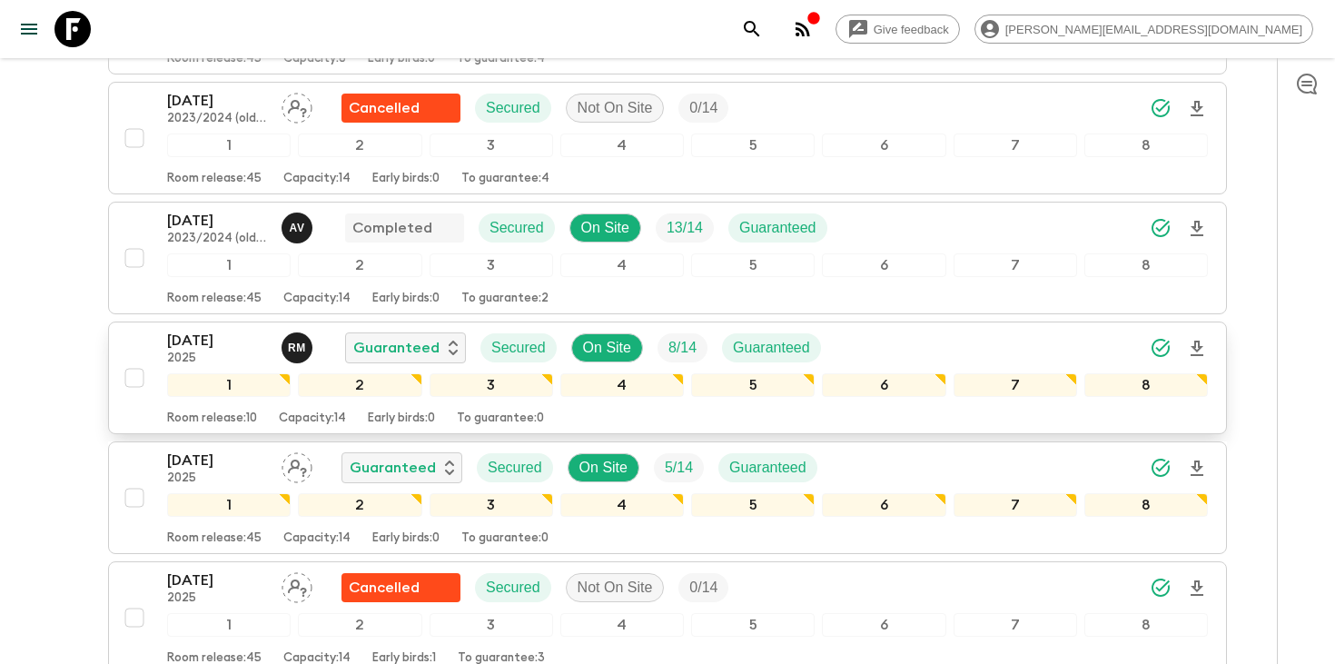
click at [1205, 350] on icon "Download Onboarding" at bounding box center [1197, 349] width 22 height 22
click at [192, 347] on p "[DATE]" at bounding box center [217, 341] width 100 height 22
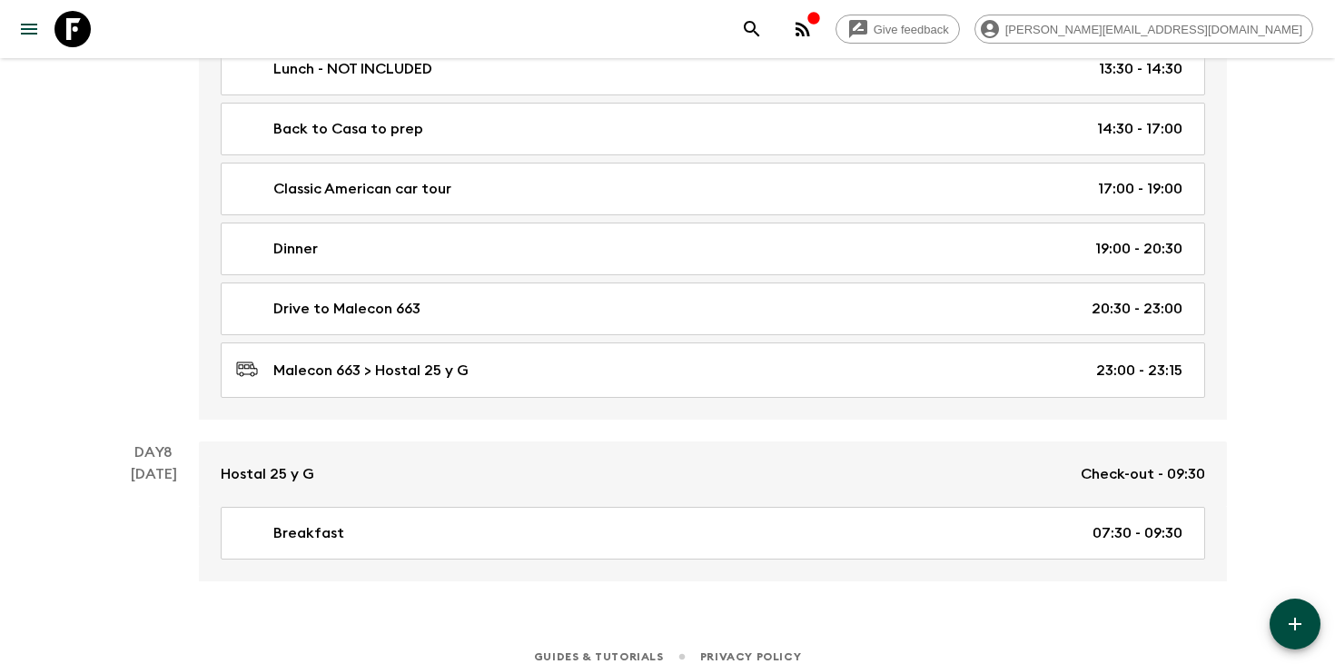
scroll to position [4593, 0]
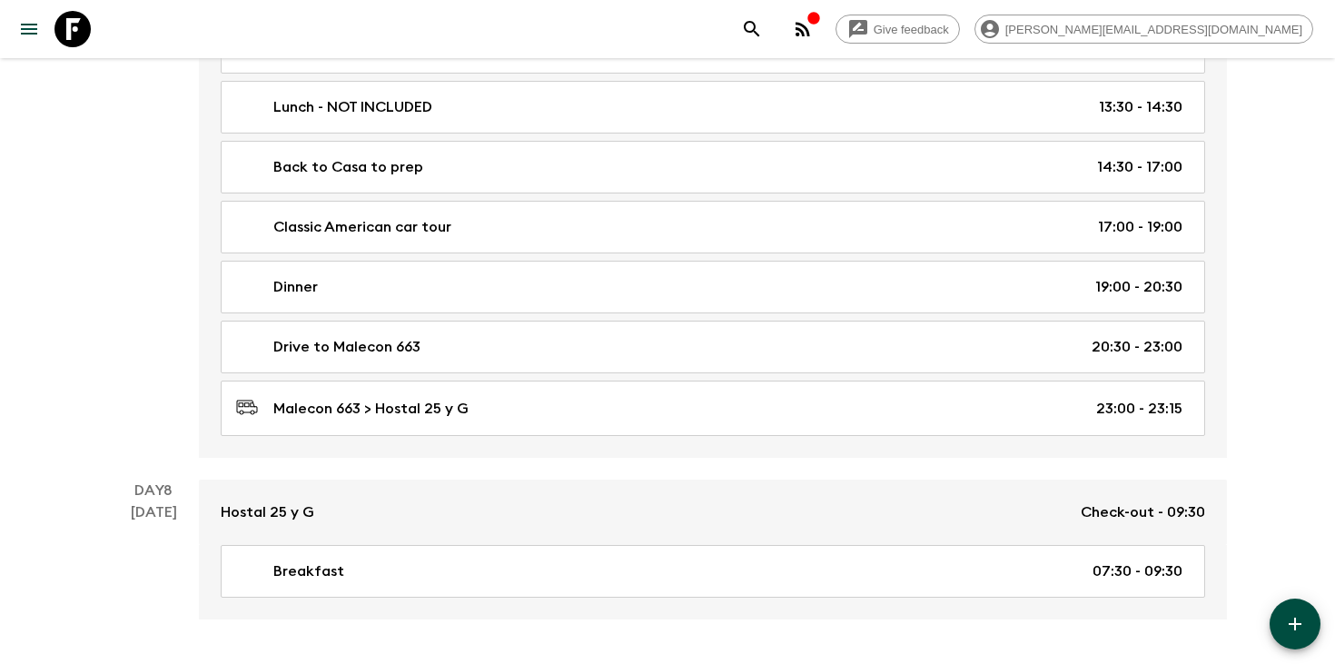
click at [763, 19] on icon "search adventures" at bounding box center [752, 29] width 22 height 22
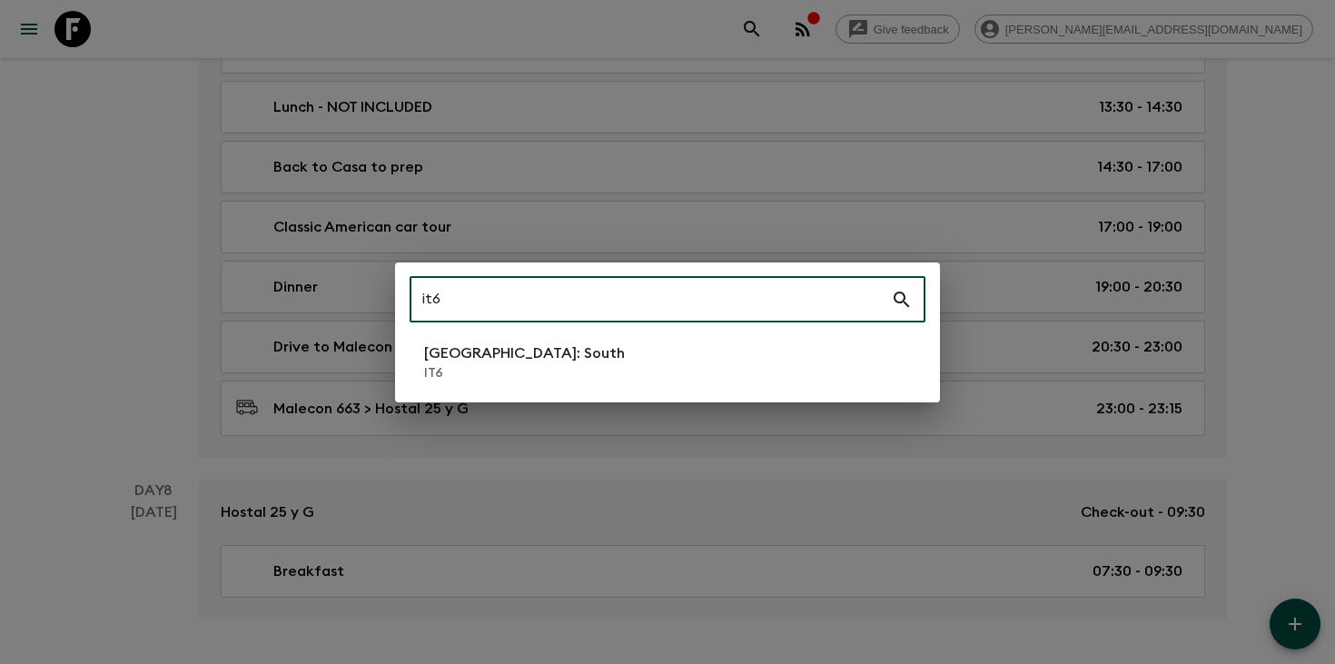
type input "it6"
click at [639, 367] on li "[GEOGRAPHIC_DATA]: South IT6" at bounding box center [668, 362] width 516 height 51
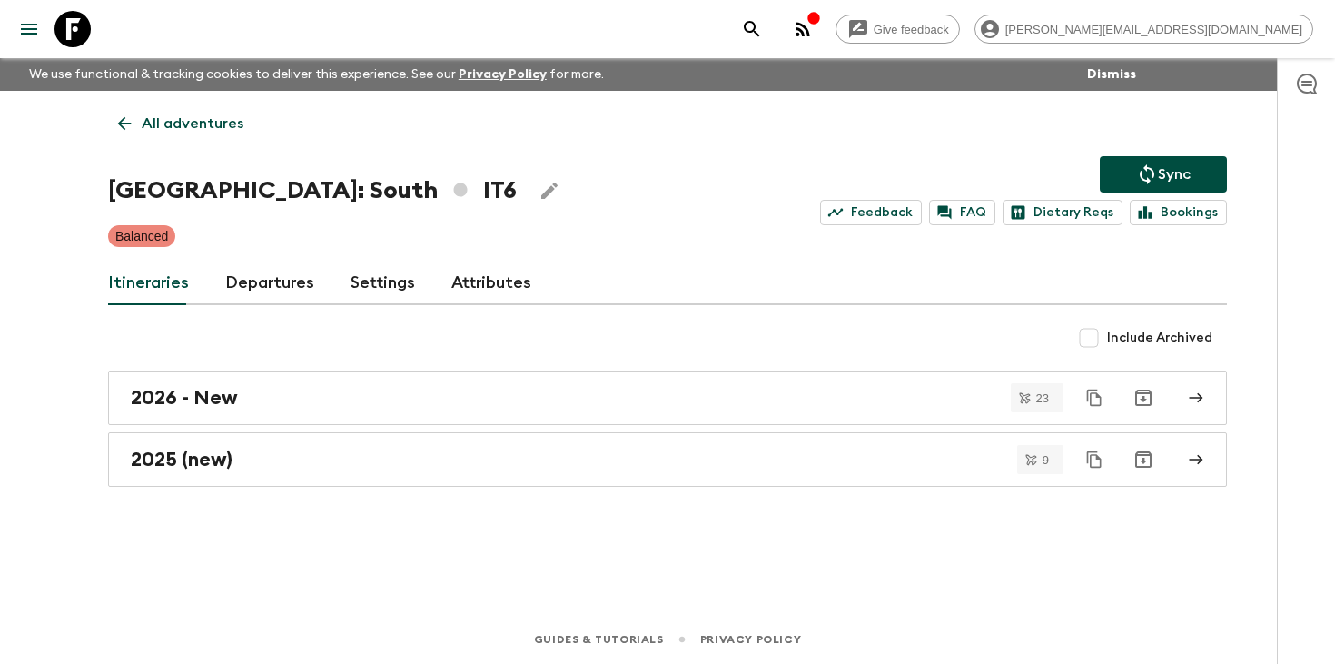
click at [286, 282] on link "Departures" at bounding box center [269, 284] width 89 height 44
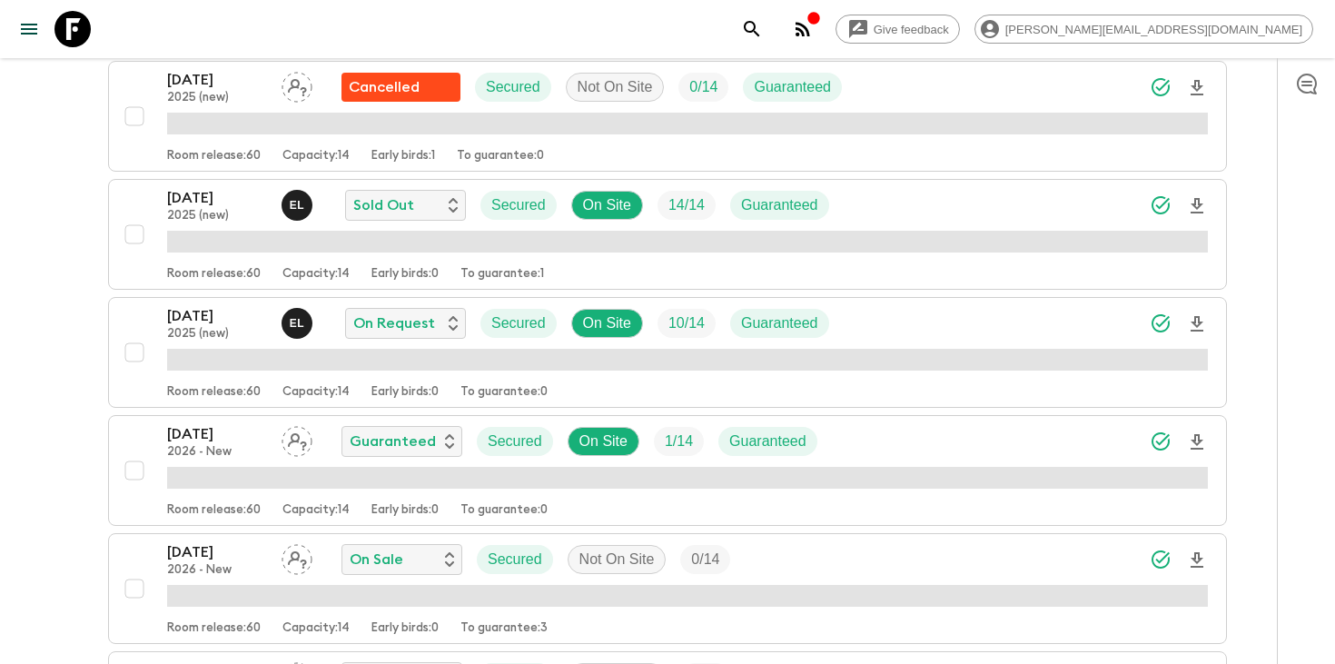
scroll to position [1157, 0]
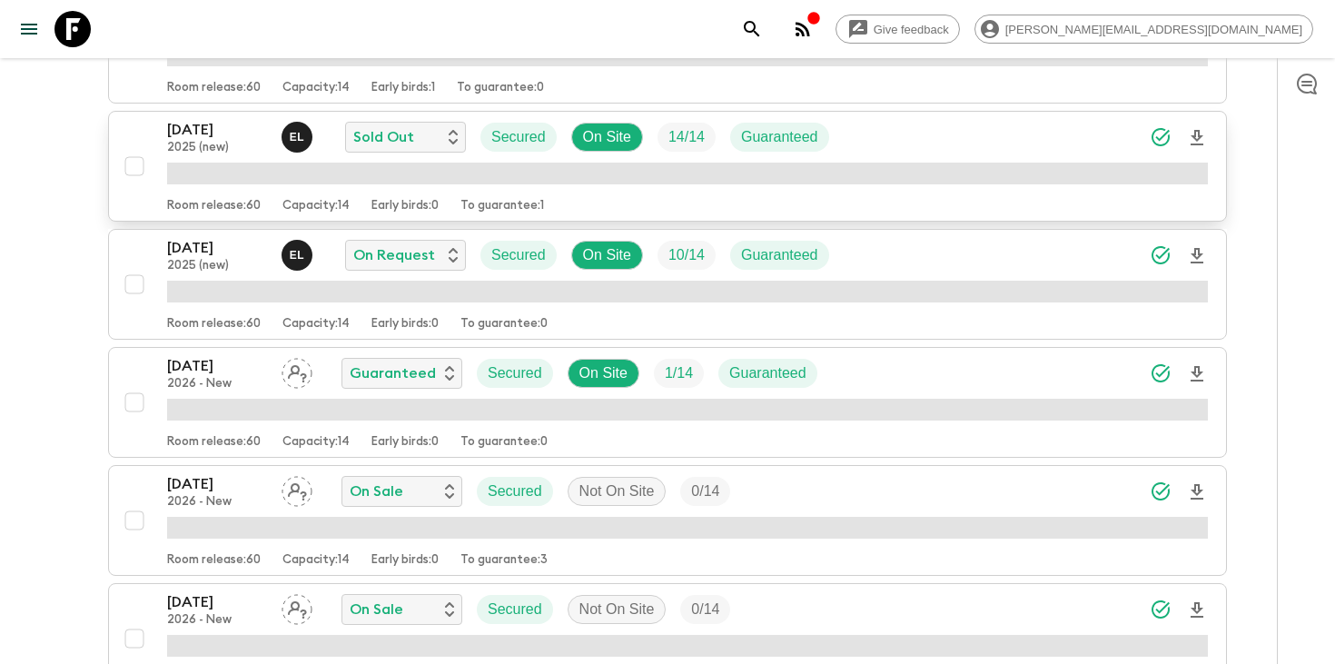
click at [1203, 134] on icon "Download Onboarding" at bounding box center [1197, 138] width 22 height 22
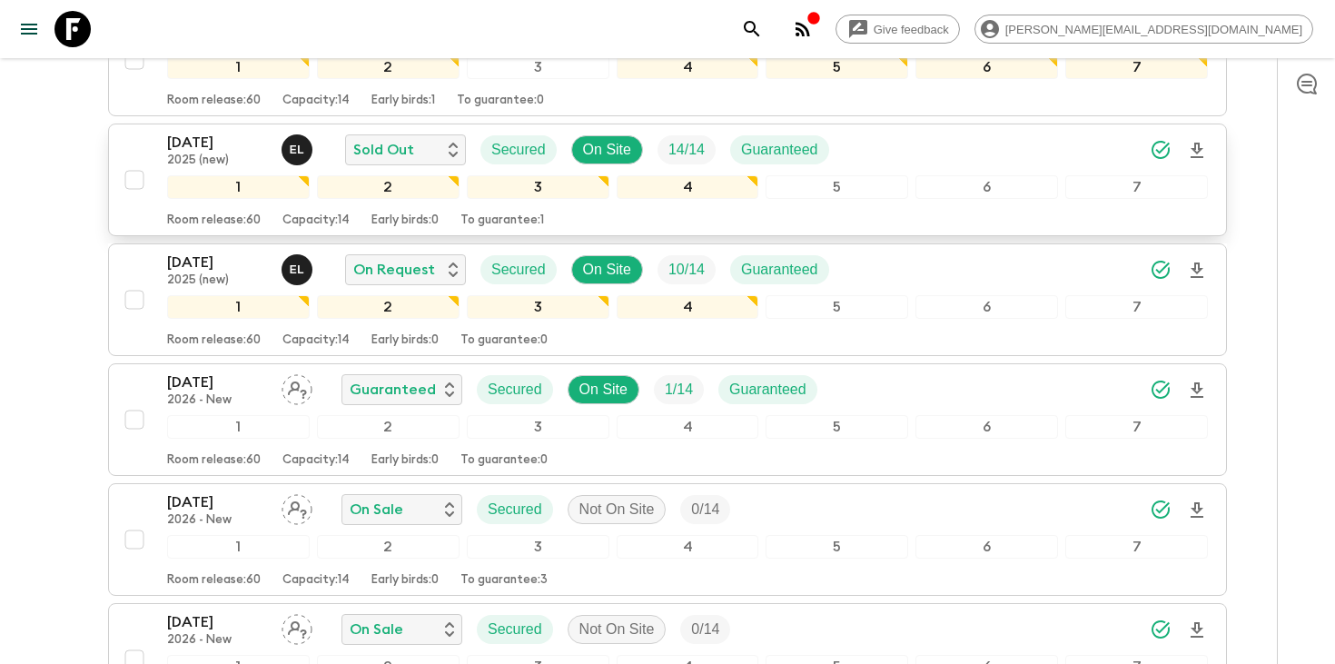
scroll to position [1168, 0]
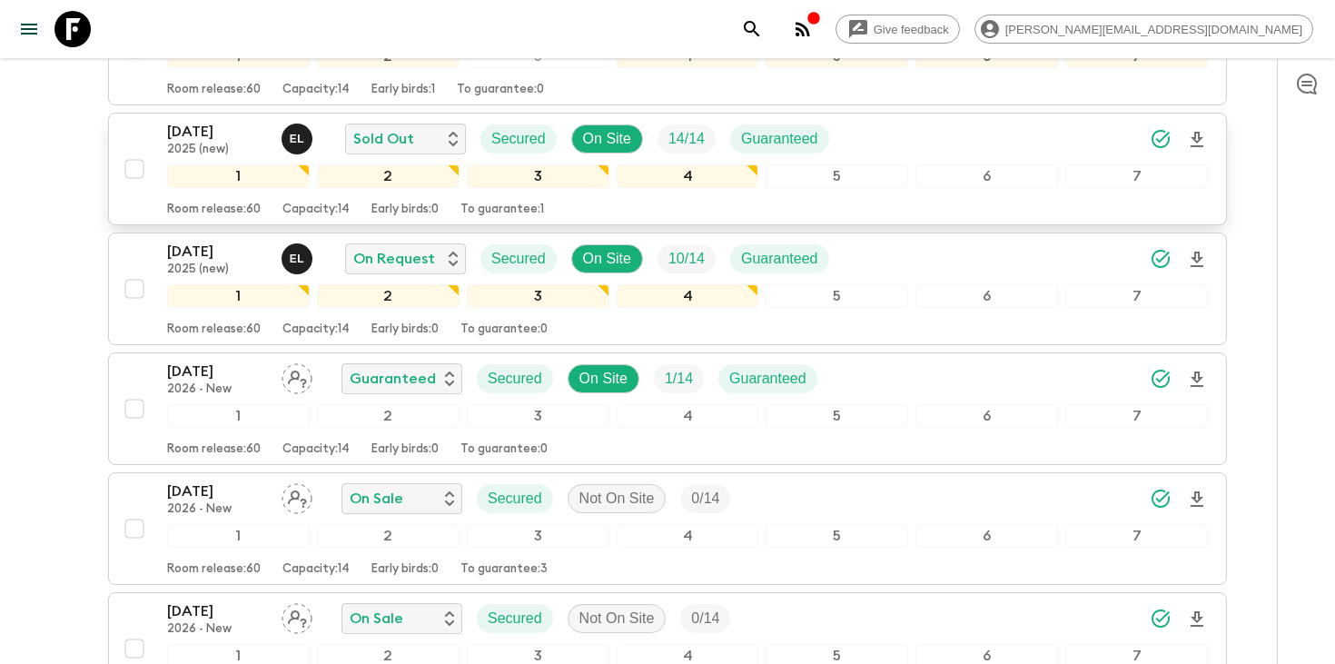
click at [763, 25] on icon "search adventures" at bounding box center [752, 29] width 22 height 22
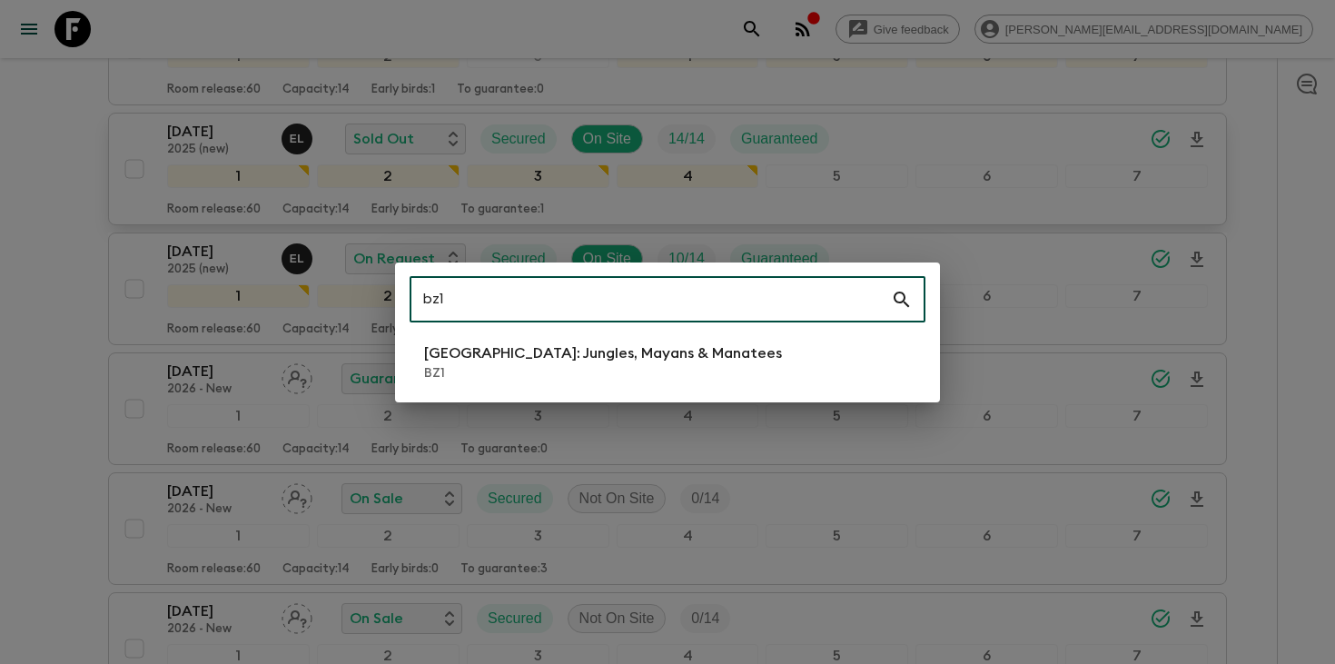
type input "bz1"
click at [590, 354] on p "[GEOGRAPHIC_DATA]: Jungles, Mayans & Manatees" at bounding box center [603, 353] width 358 height 22
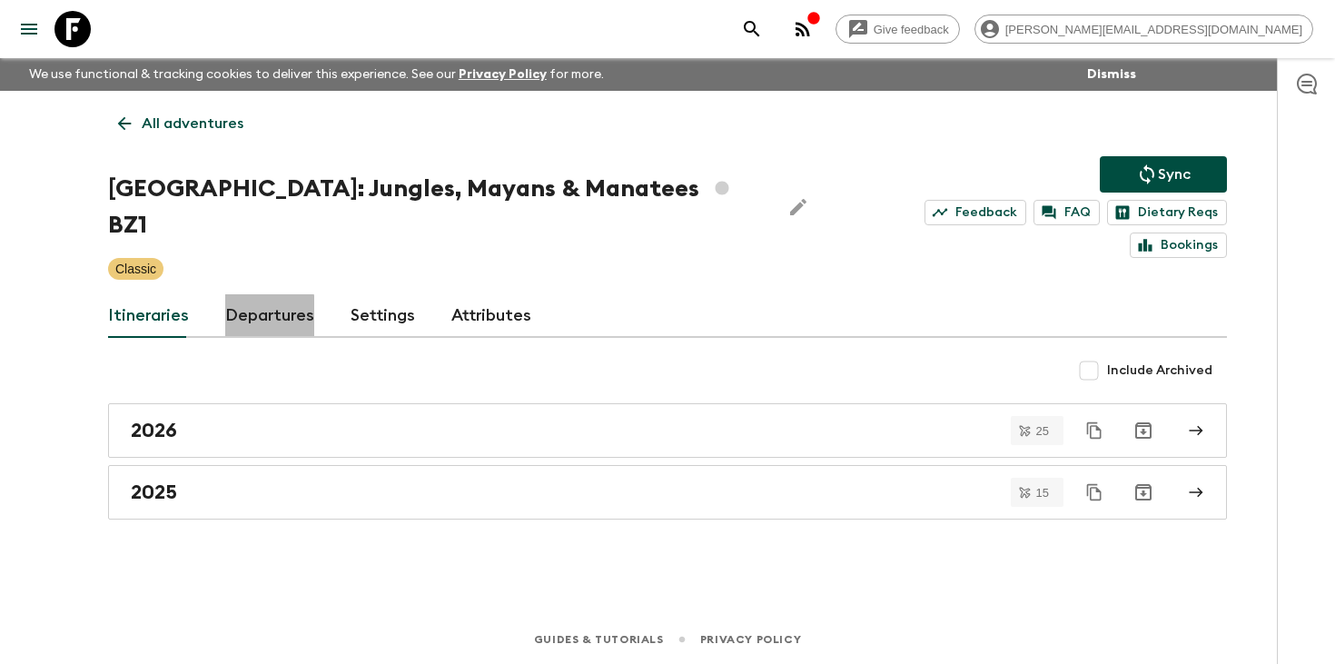
click at [237, 294] on link "Departures" at bounding box center [269, 316] width 89 height 44
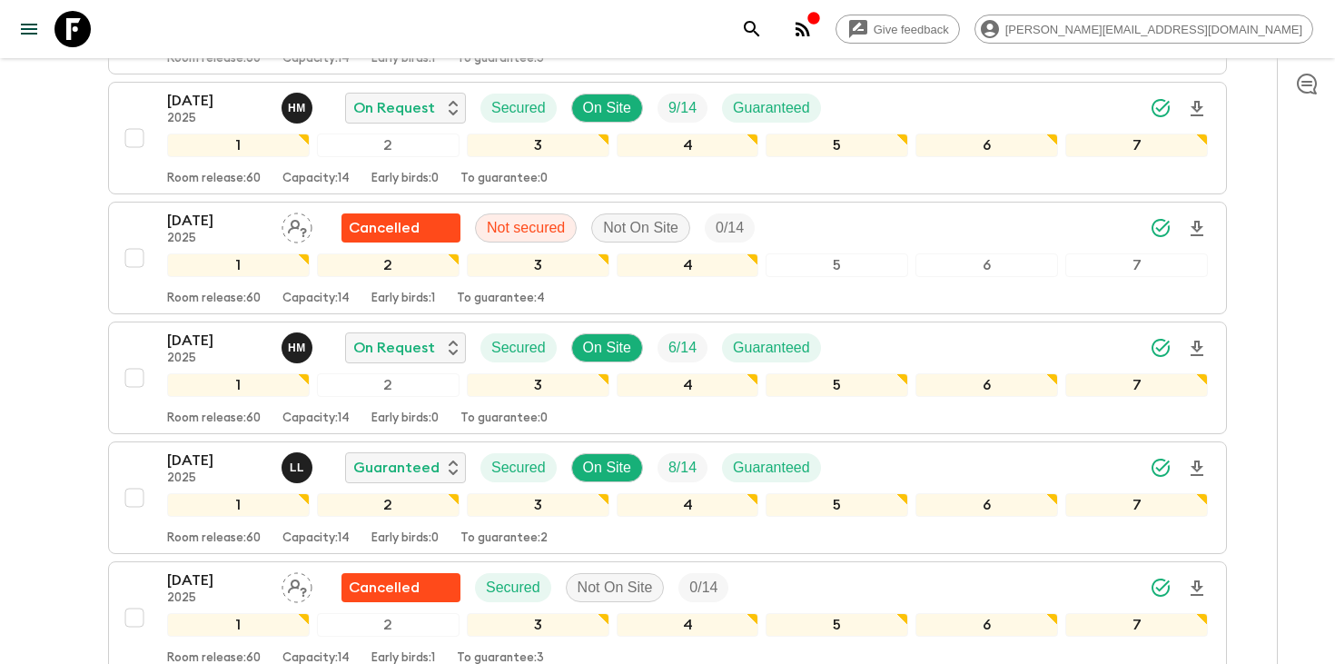
scroll to position [1730, 0]
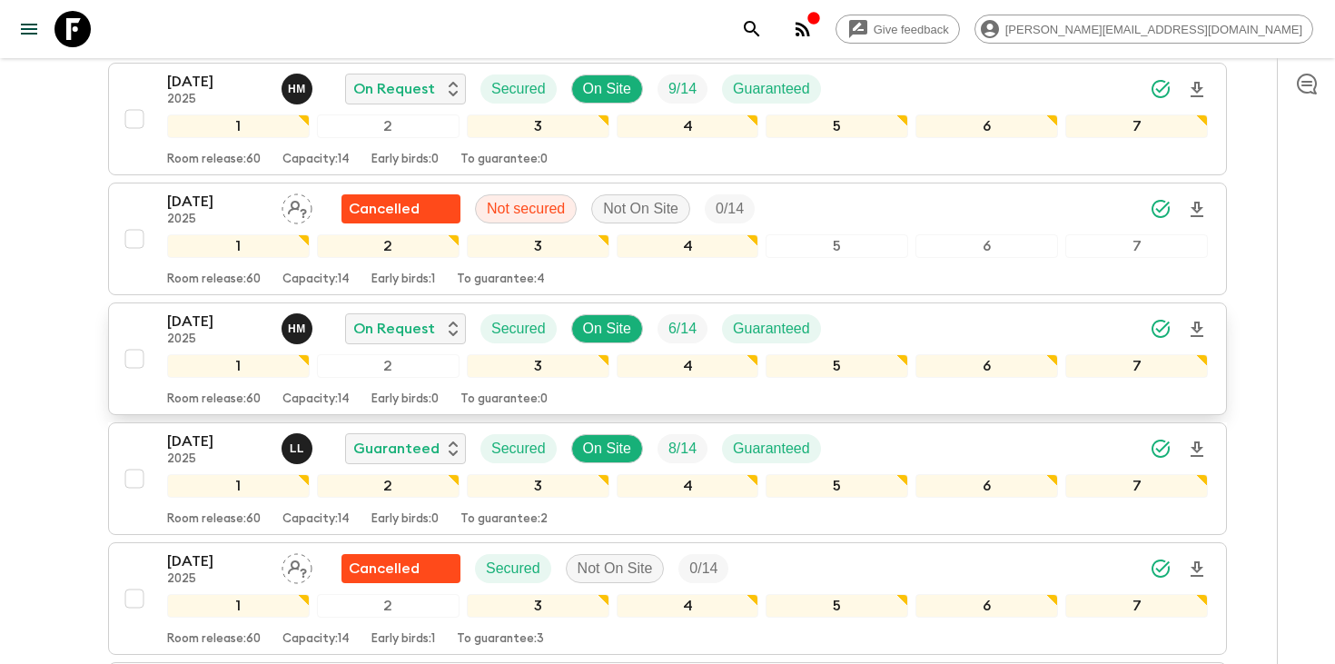
click at [204, 332] on p "2025" at bounding box center [217, 339] width 100 height 15
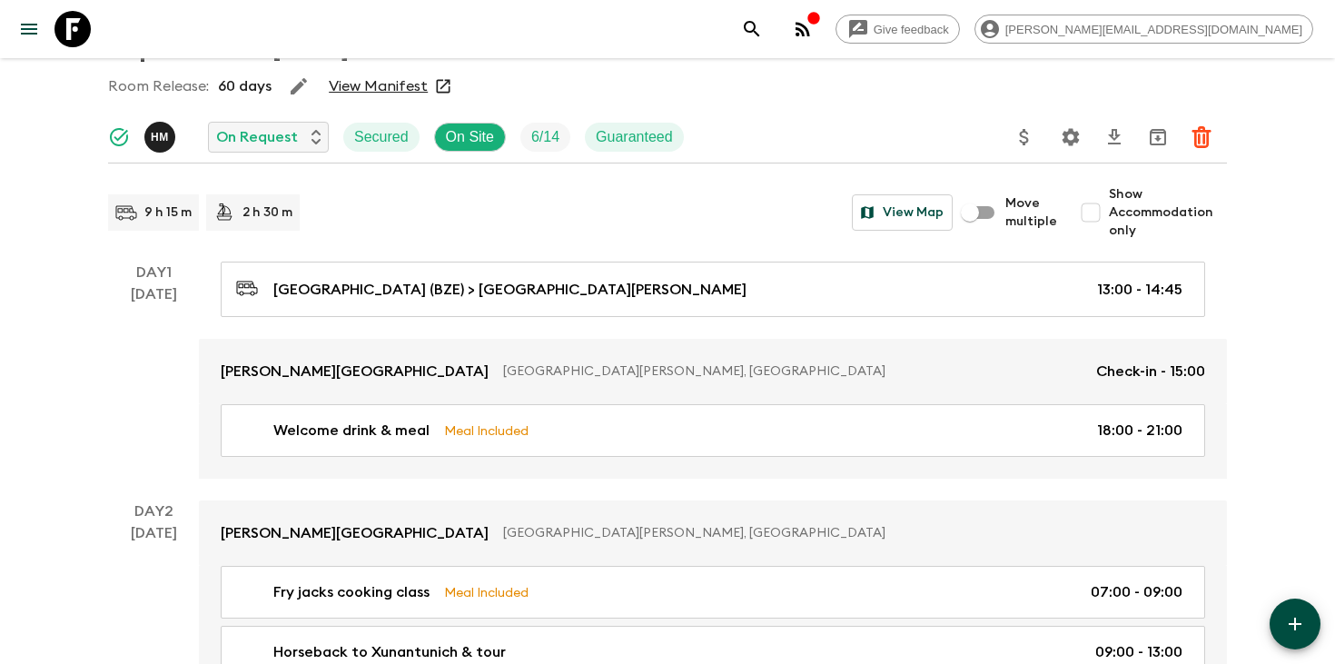
scroll to position [167, 0]
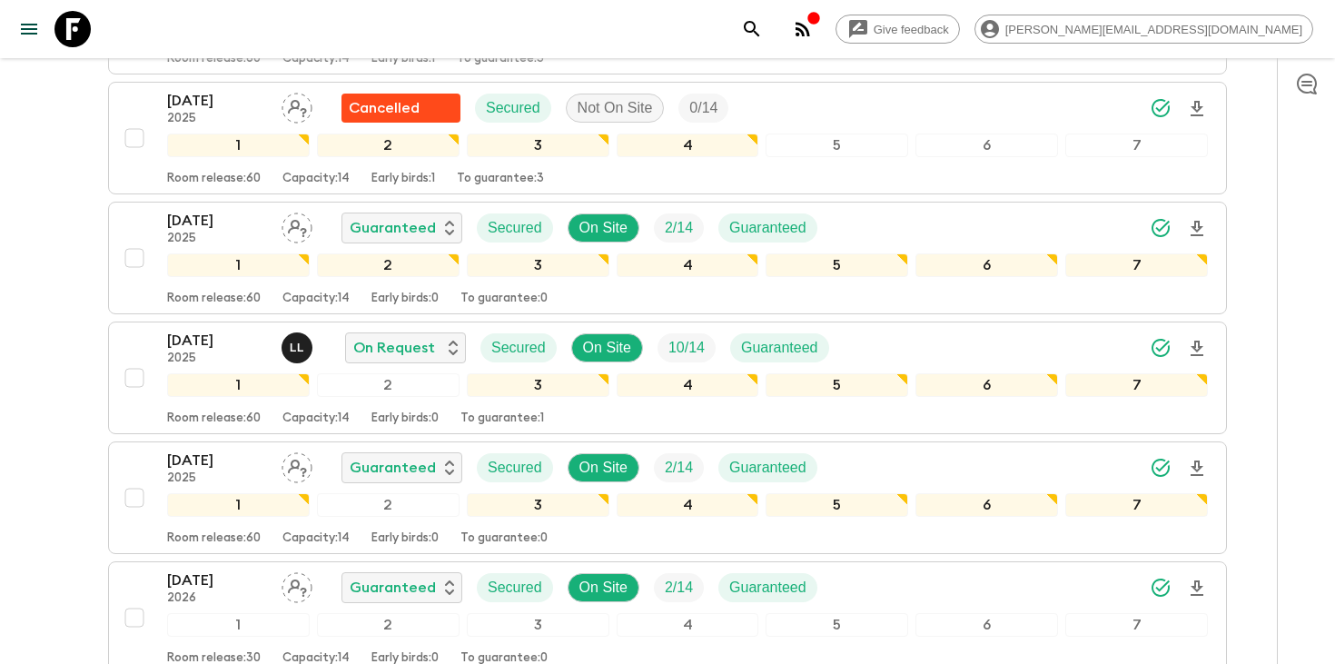
scroll to position [2694, 0]
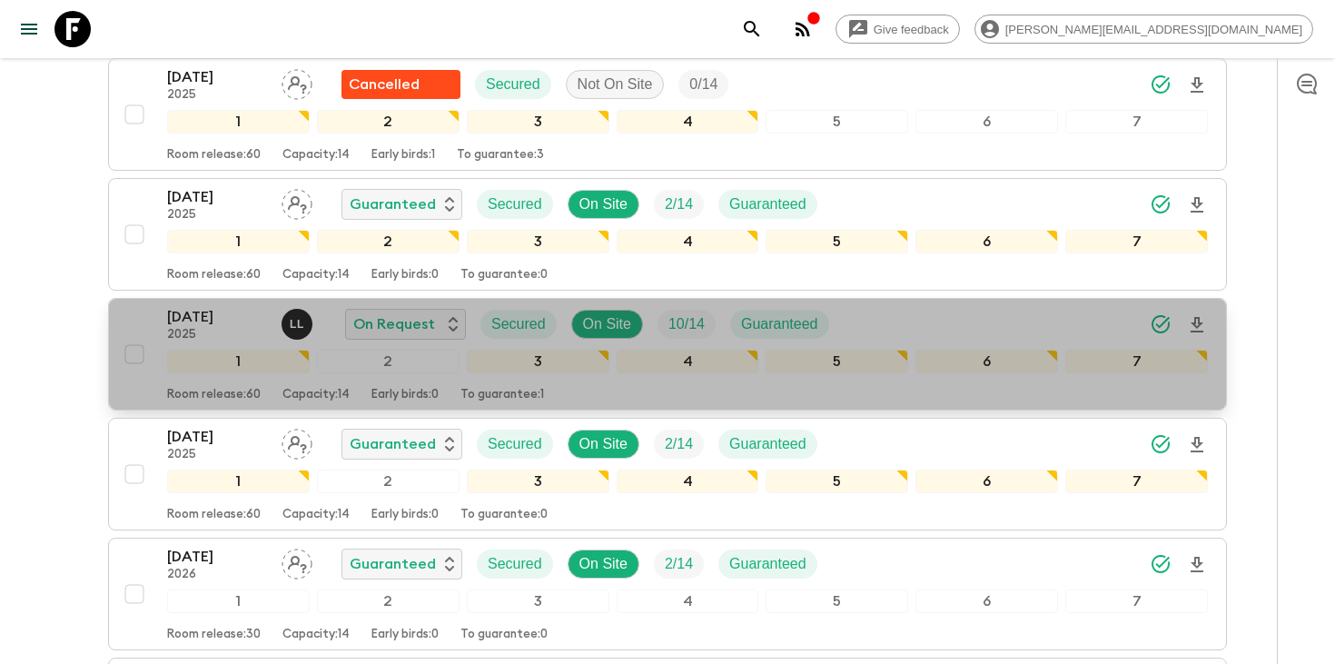
click at [234, 306] on p "[DATE]" at bounding box center [217, 317] width 100 height 22
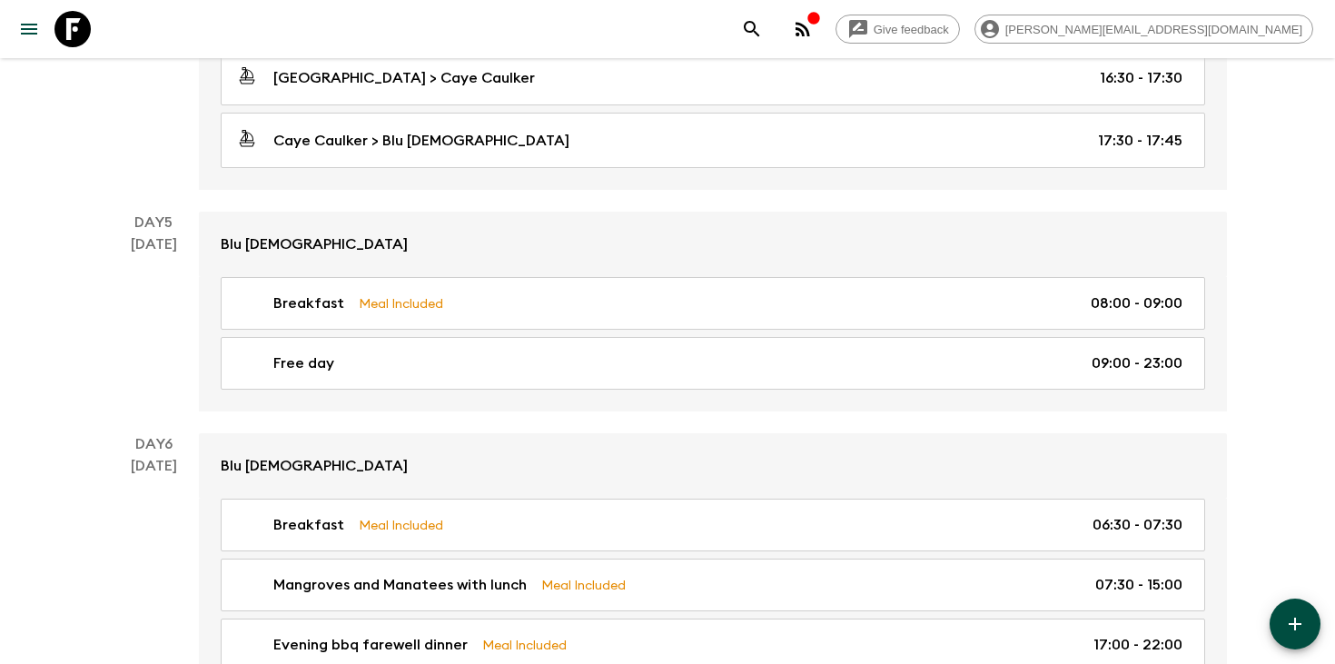
scroll to position [2296, 0]
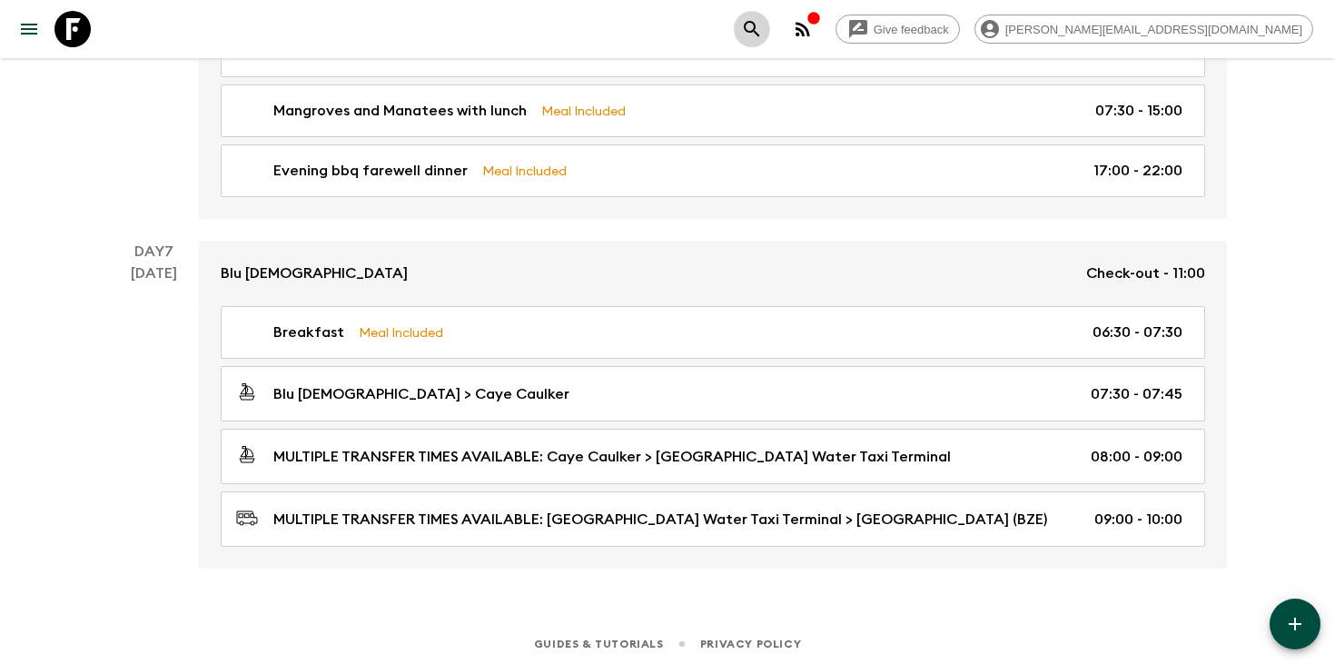
click at [770, 16] on button "search adventures" at bounding box center [752, 29] width 36 height 36
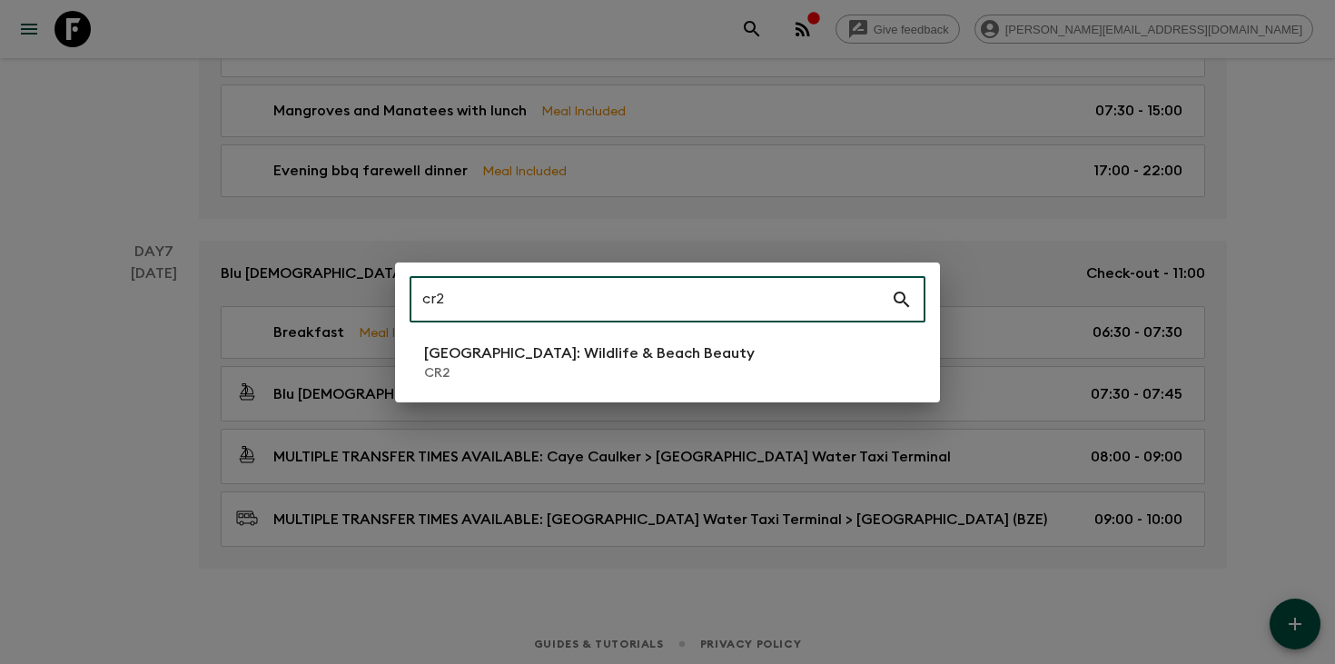
type input "cr2"
click at [613, 338] on li "[GEOGRAPHIC_DATA]: Wildlife & Beach Beauty CR2" at bounding box center [668, 362] width 516 height 51
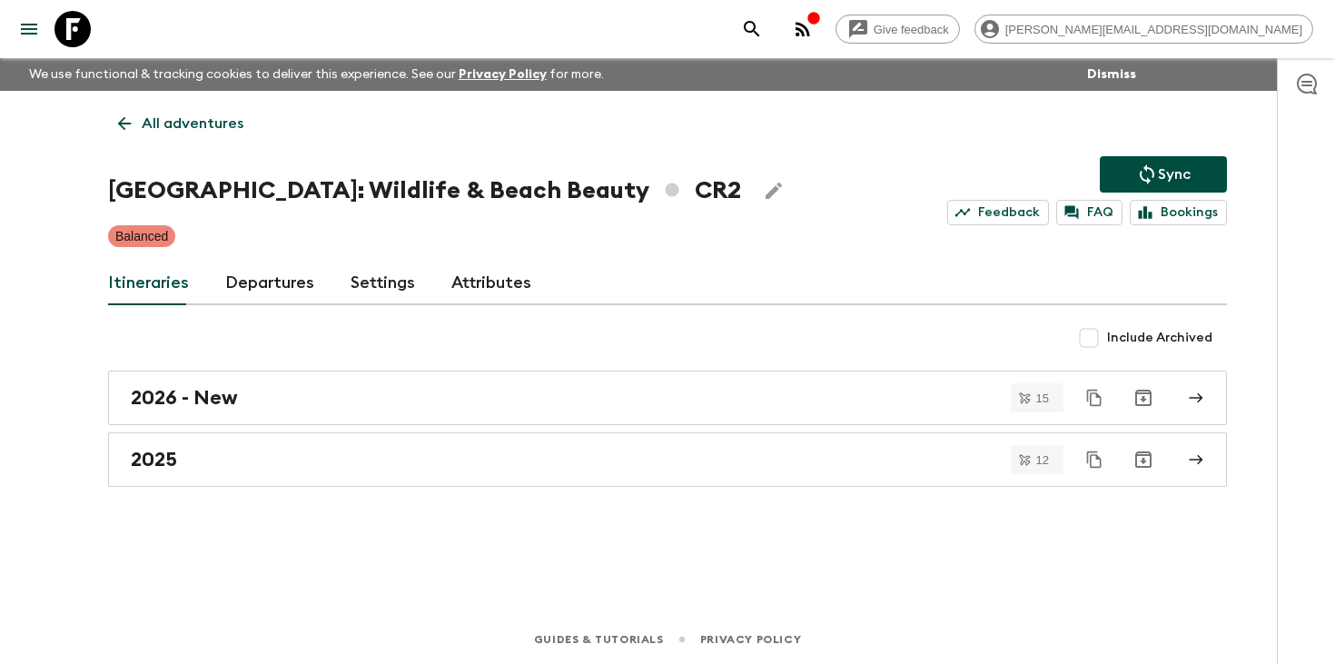
click at [266, 273] on link "Departures" at bounding box center [269, 284] width 89 height 44
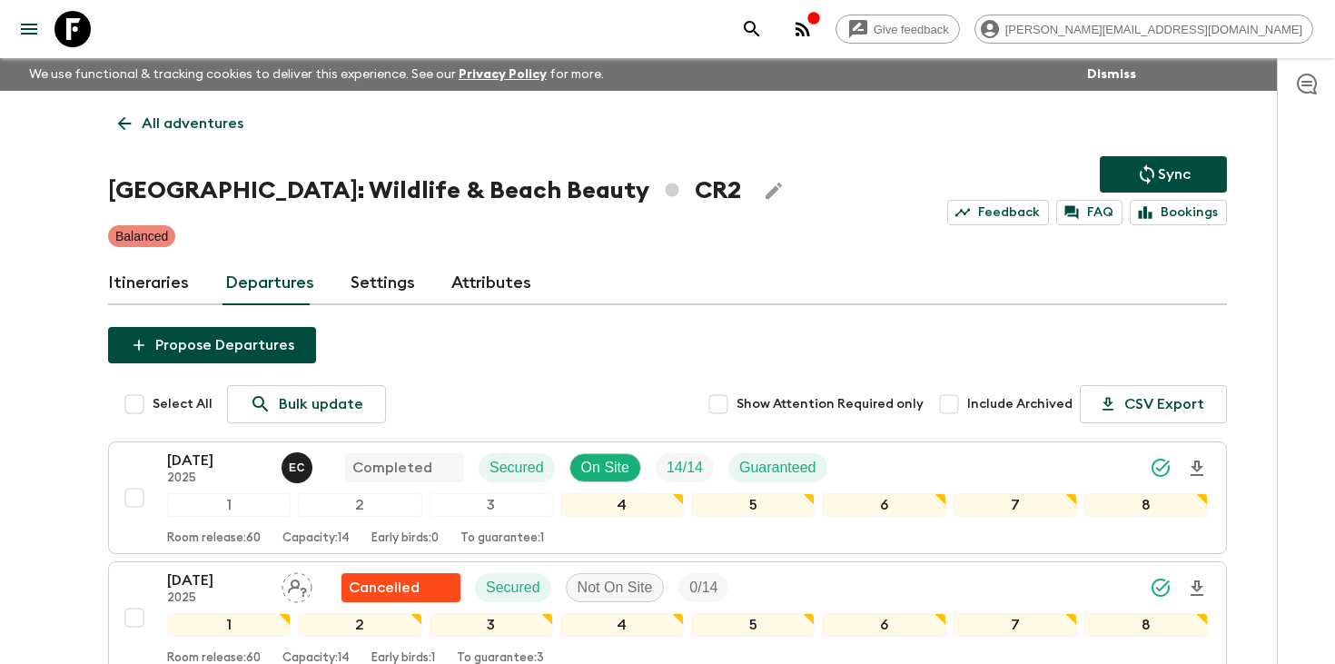
click at [763, 29] on icon "search adventures" at bounding box center [752, 29] width 22 height 22
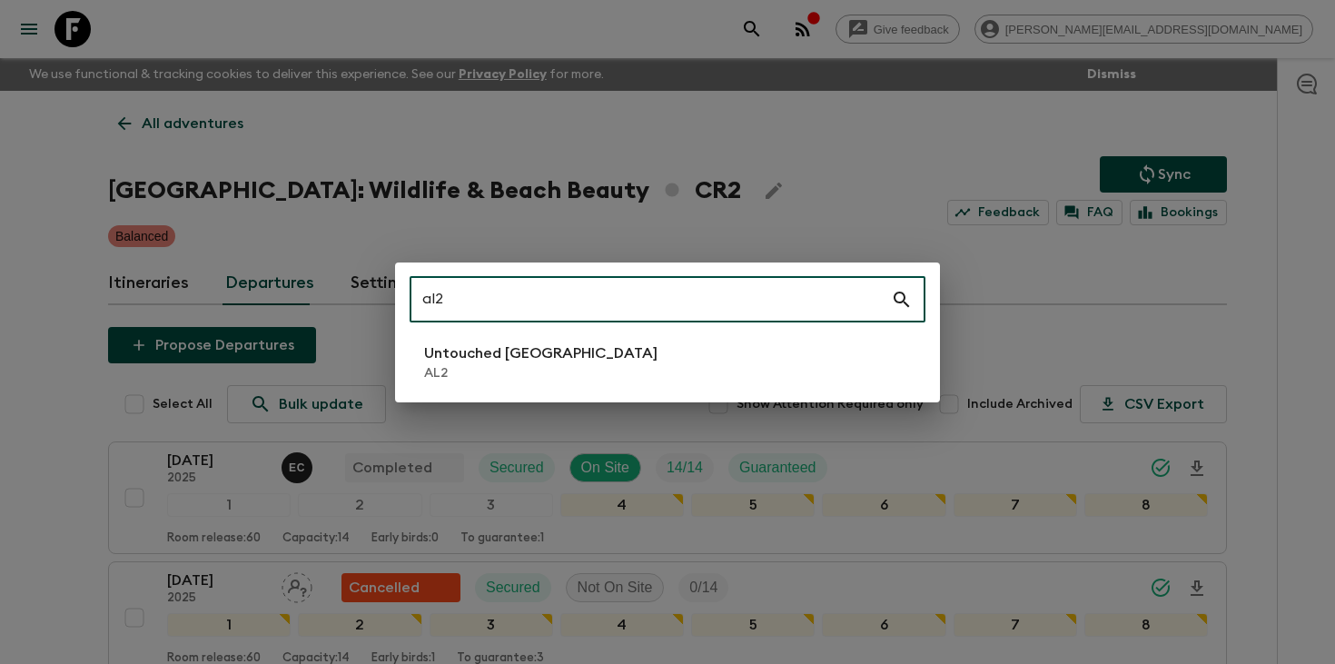
type input "al2"
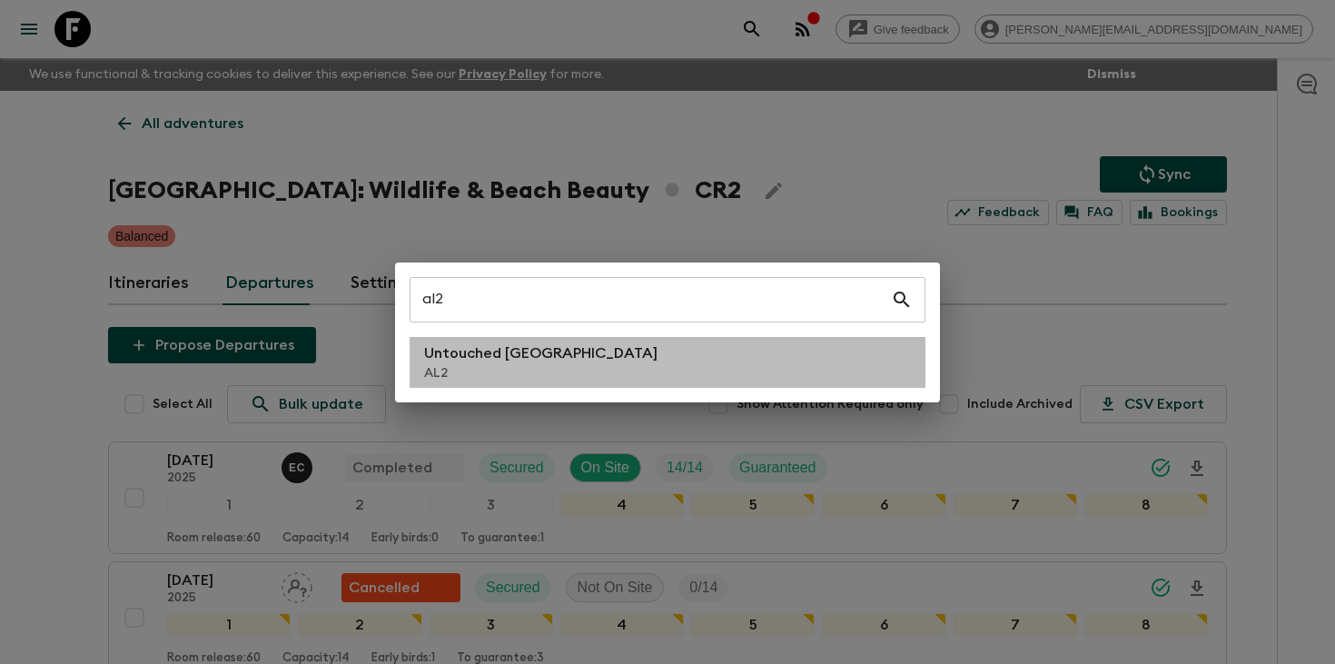
click at [514, 347] on p "Untouched [GEOGRAPHIC_DATA]" at bounding box center [540, 353] width 233 height 22
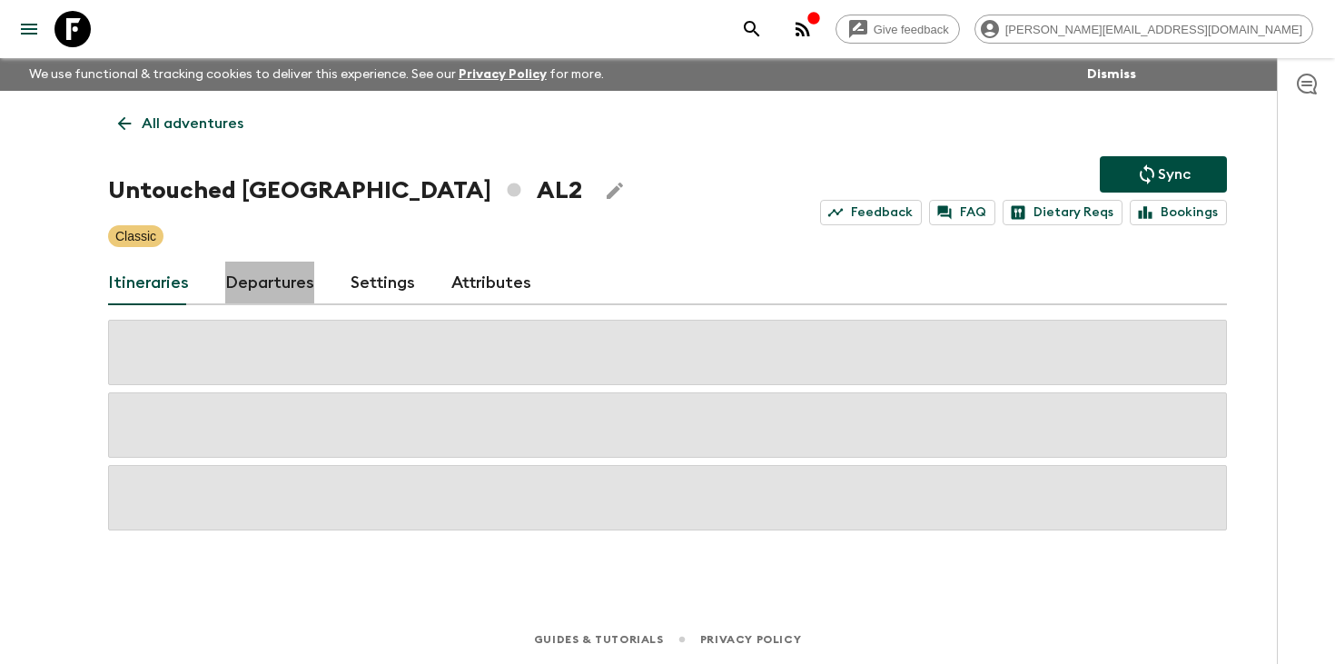
click at [280, 290] on link "Departures" at bounding box center [269, 284] width 89 height 44
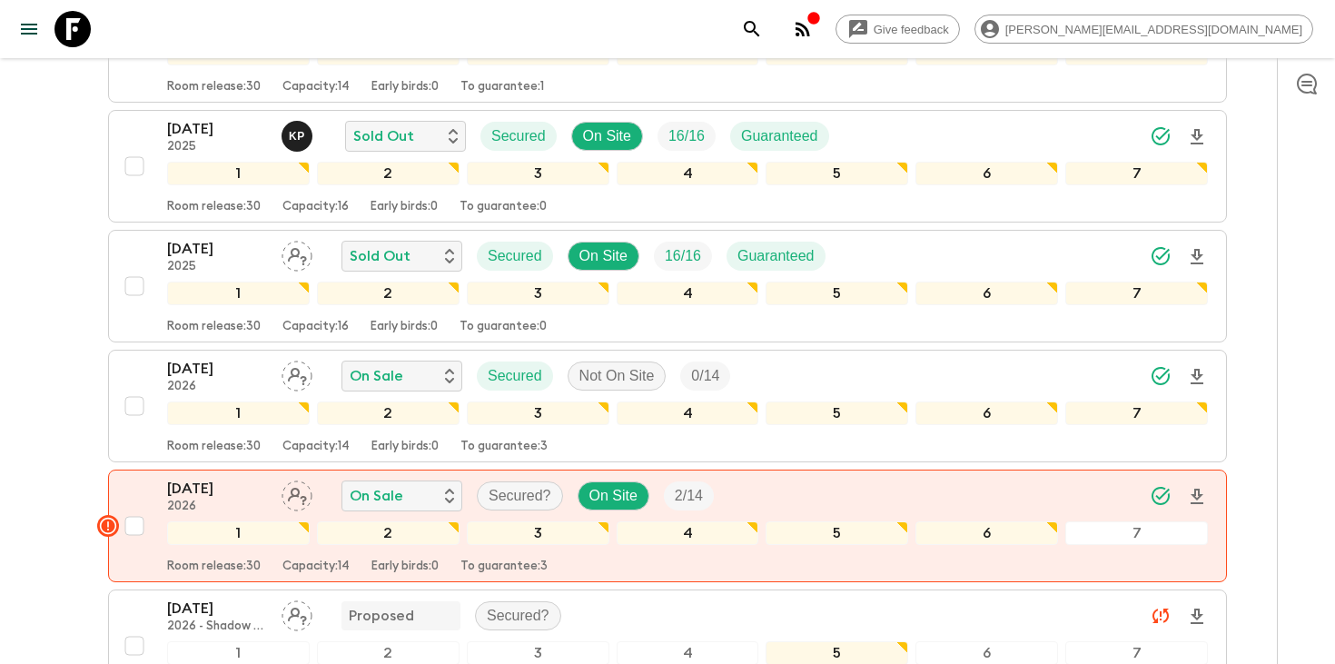
scroll to position [1192, 0]
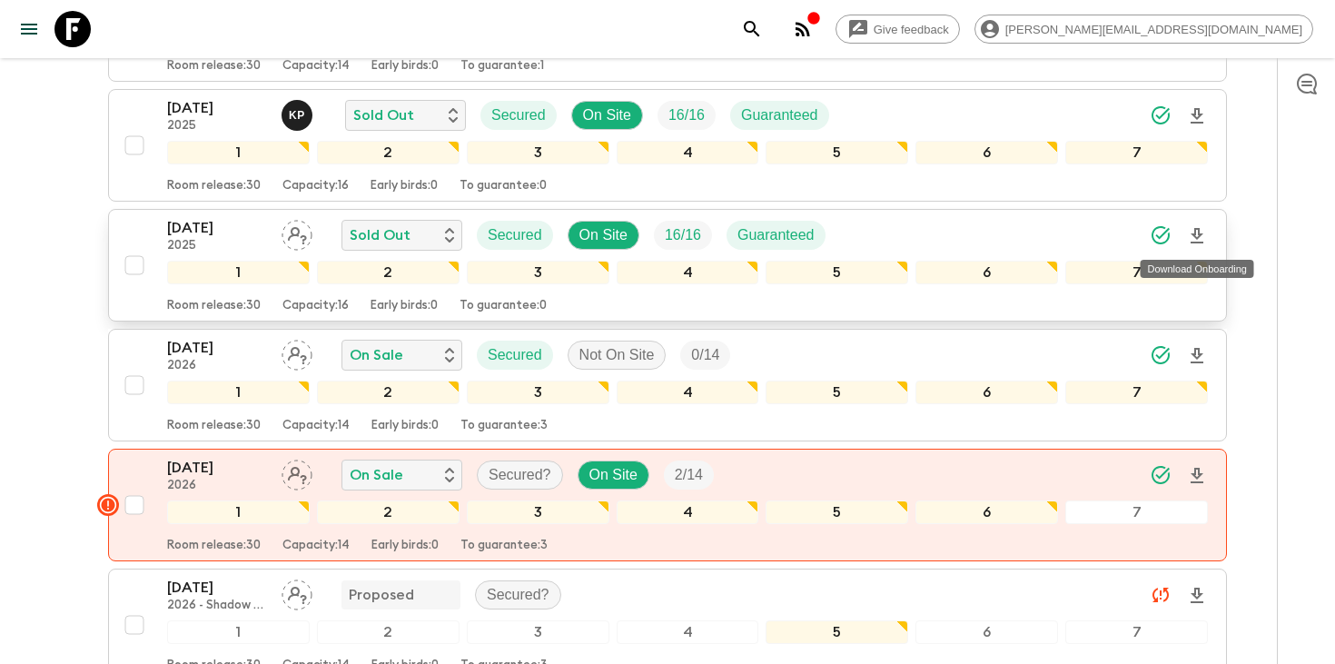
click at [1207, 239] on icon "Download Onboarding" at bounding box center [1197, 236] width 22 height 22
